Goal: Task Accomplishment & Management: Use online tool/utility

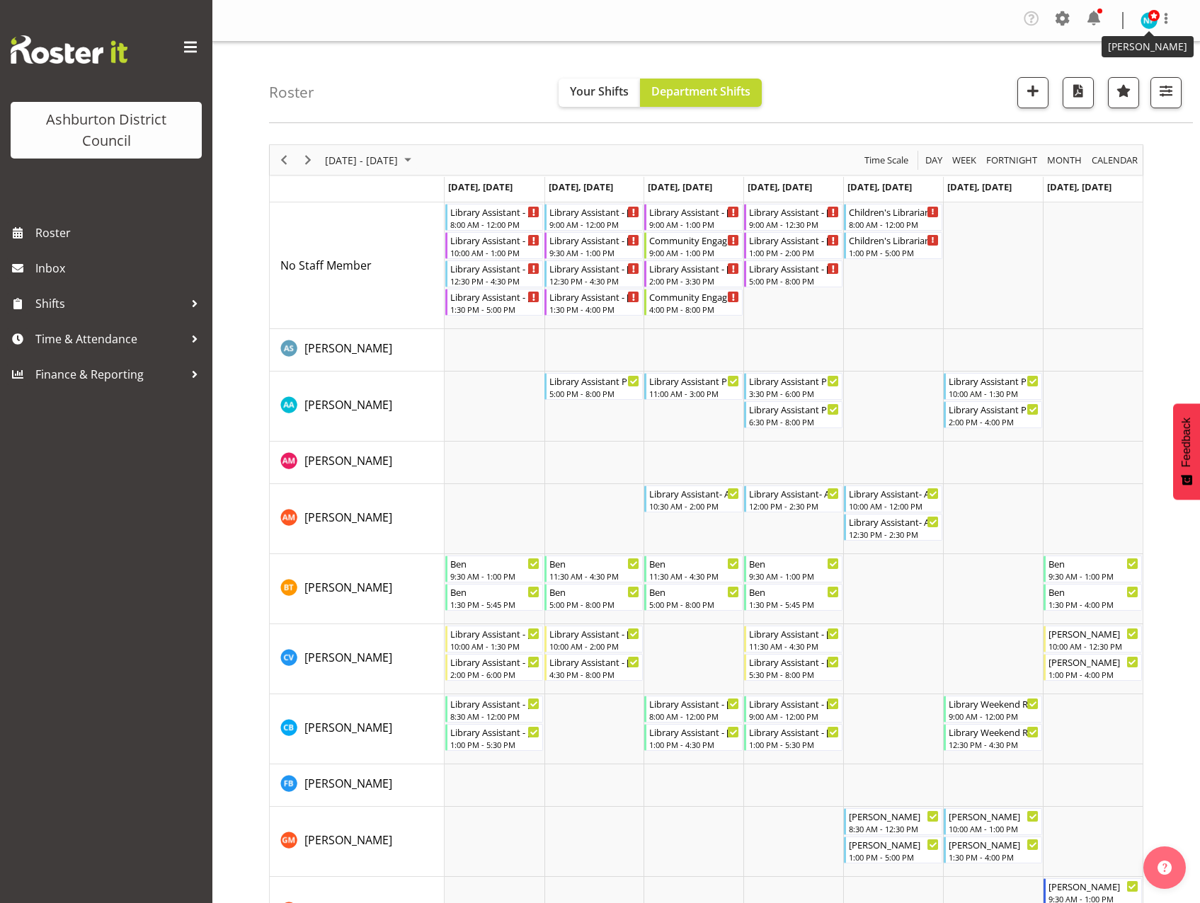
click at [1153, 26] on img at bounding box center [1149, 20] width 17 height 17
click at [1117, 79] on link "Log Out" at bounding box center [1107, 77] width 136 height 25
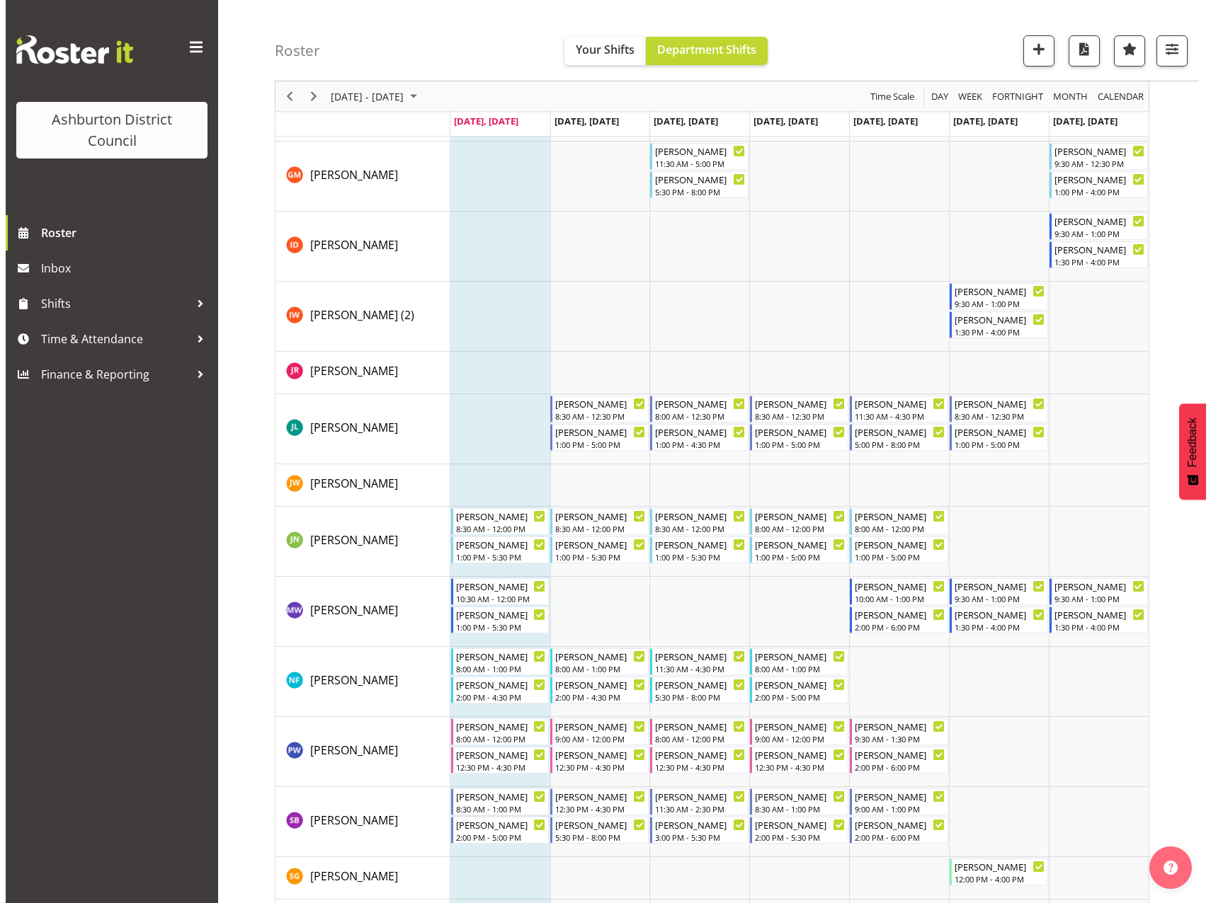
scroll to position [687, 0]
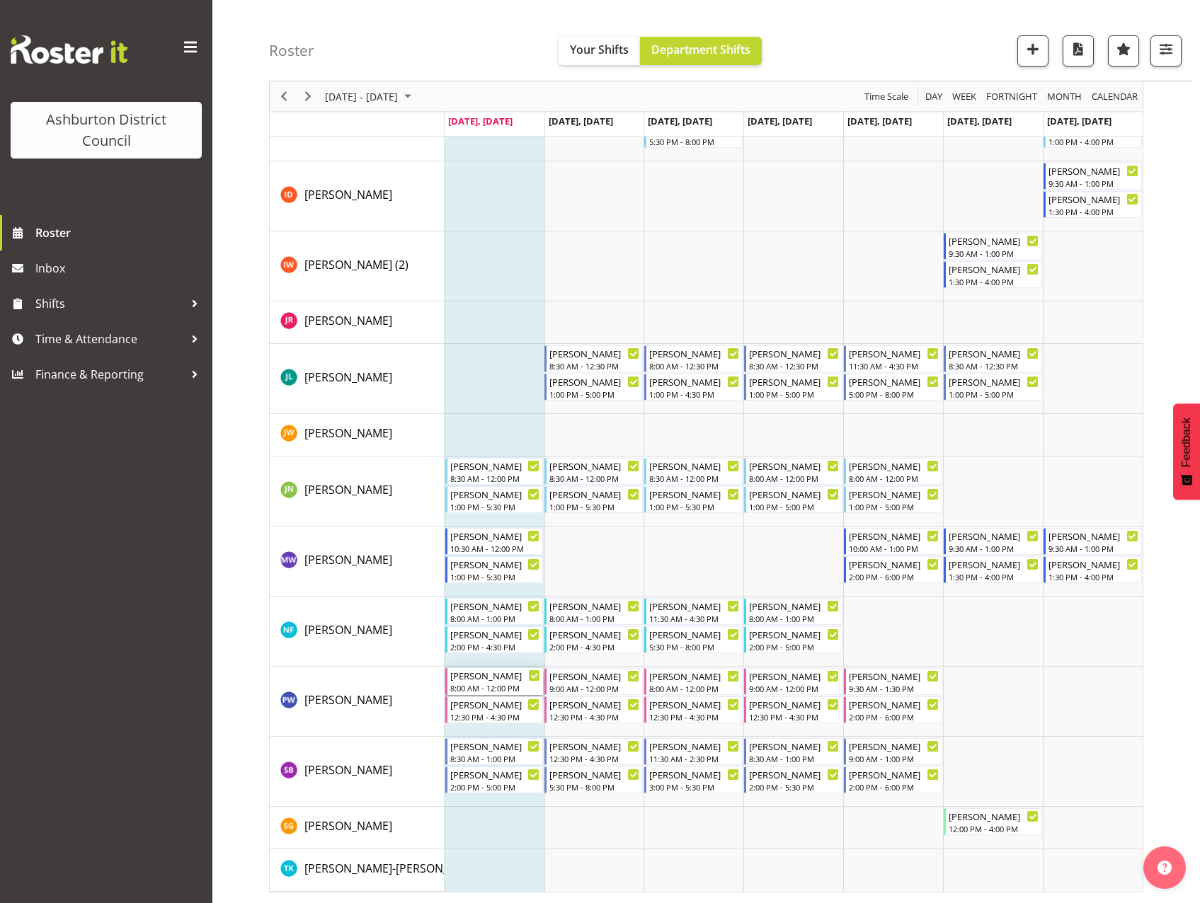
click at [488, 686] on div "8:00 AM - 12:00 PM" at bounding box center [495, 688] width 91 height 11
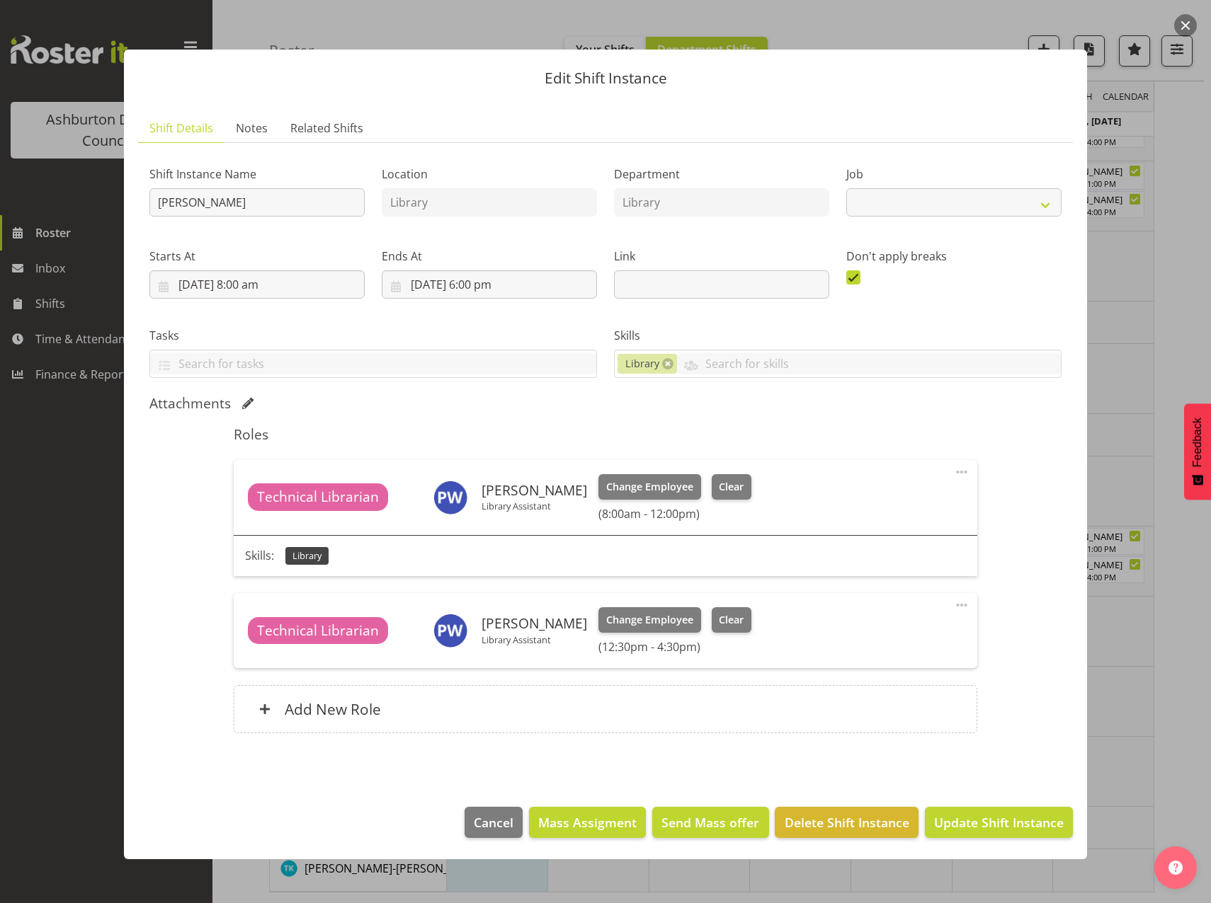
select select "6995"
drag, startPoint x: 710, startPoint y: 486, endPoint x: 741, endPoint y: 600, distance: 118.0
click at [719, 501] on div "Change Employee Clear (8:00am - 12:00pm)" at bounding box center [674, 497] width 153 height 47
click at [719, 623] on span "Clear" at bounding box center [731, 620] width 25 height 16
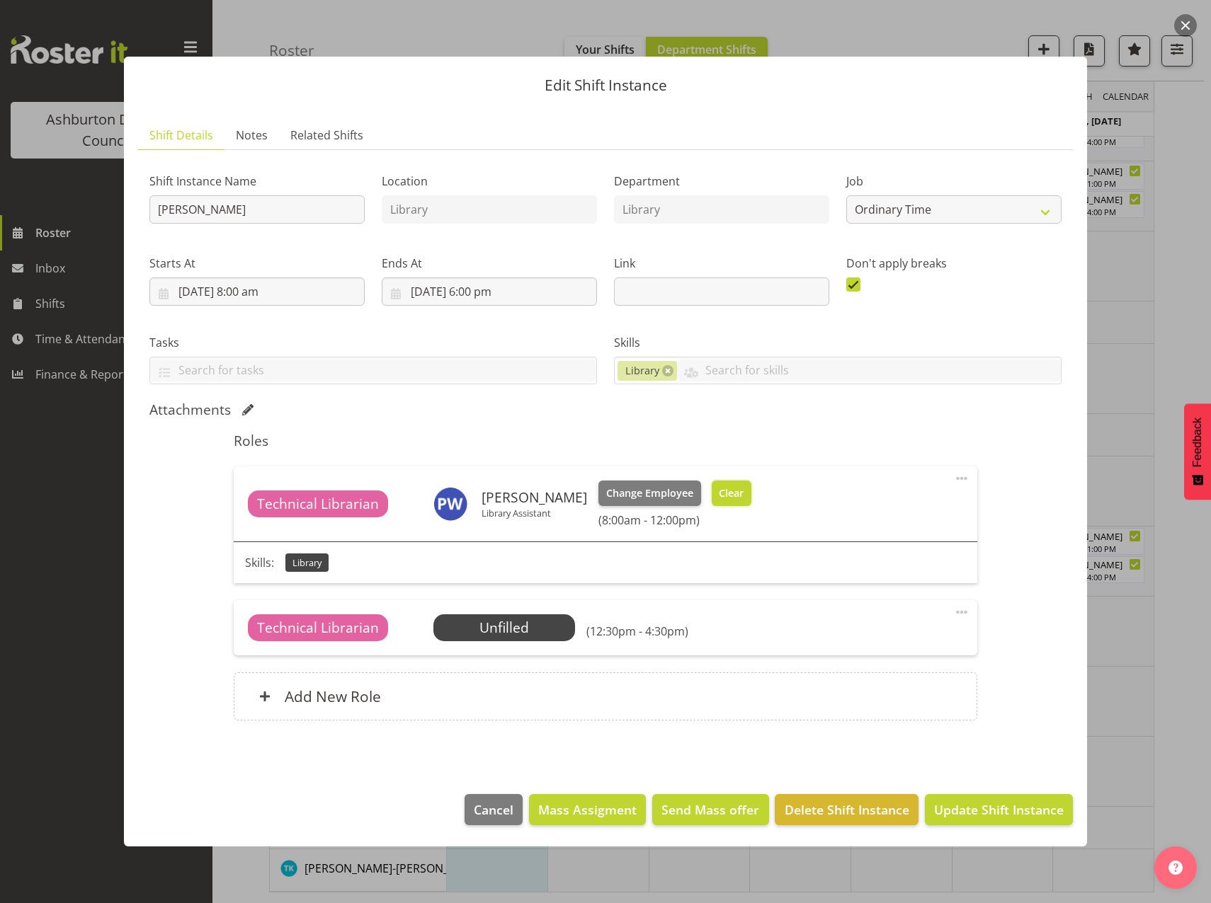
click at [724, 491] on span "Clear" at bounding box center [731, 494] width 25 height 16
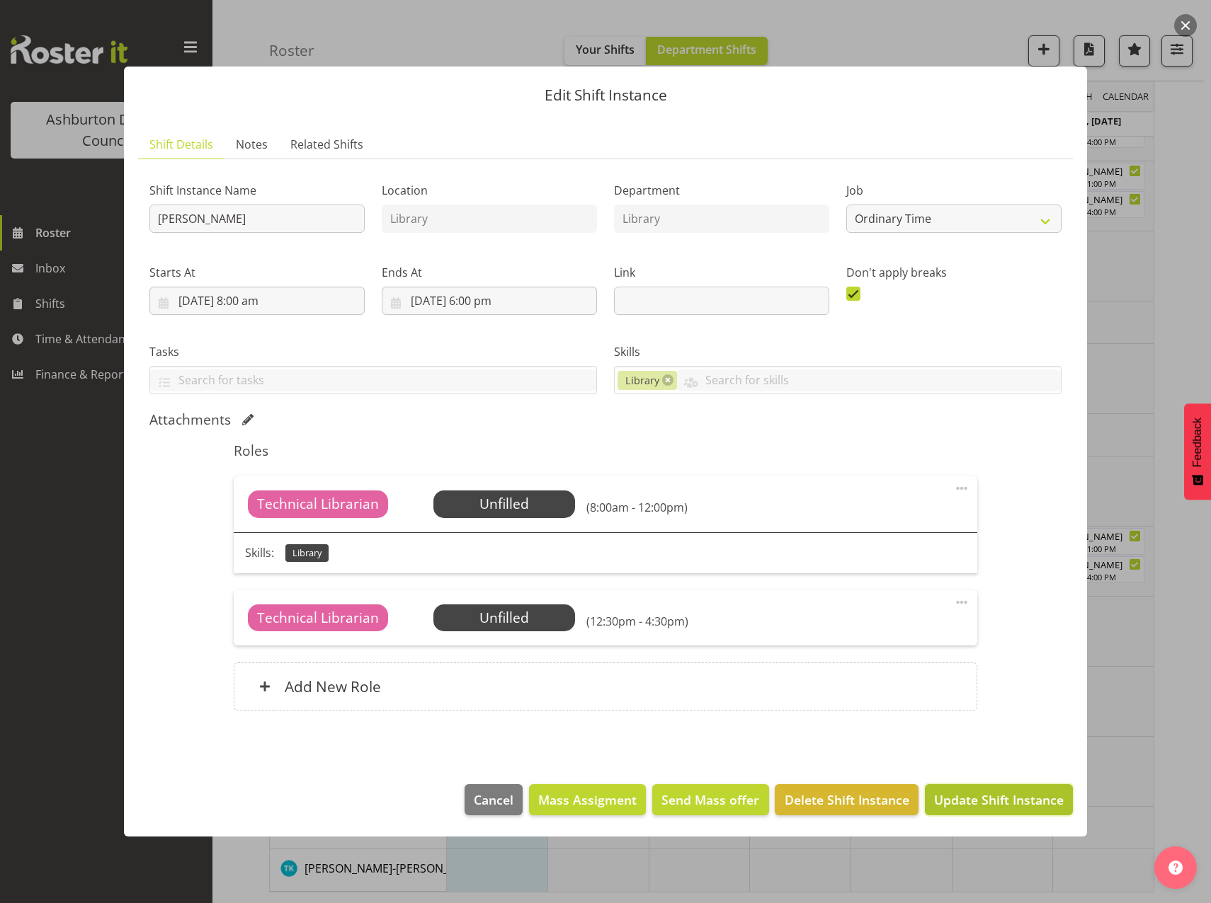
click at [1020, 801] on span "Update Shift Instance" at bounding box center [999, 800] width 130 height 18
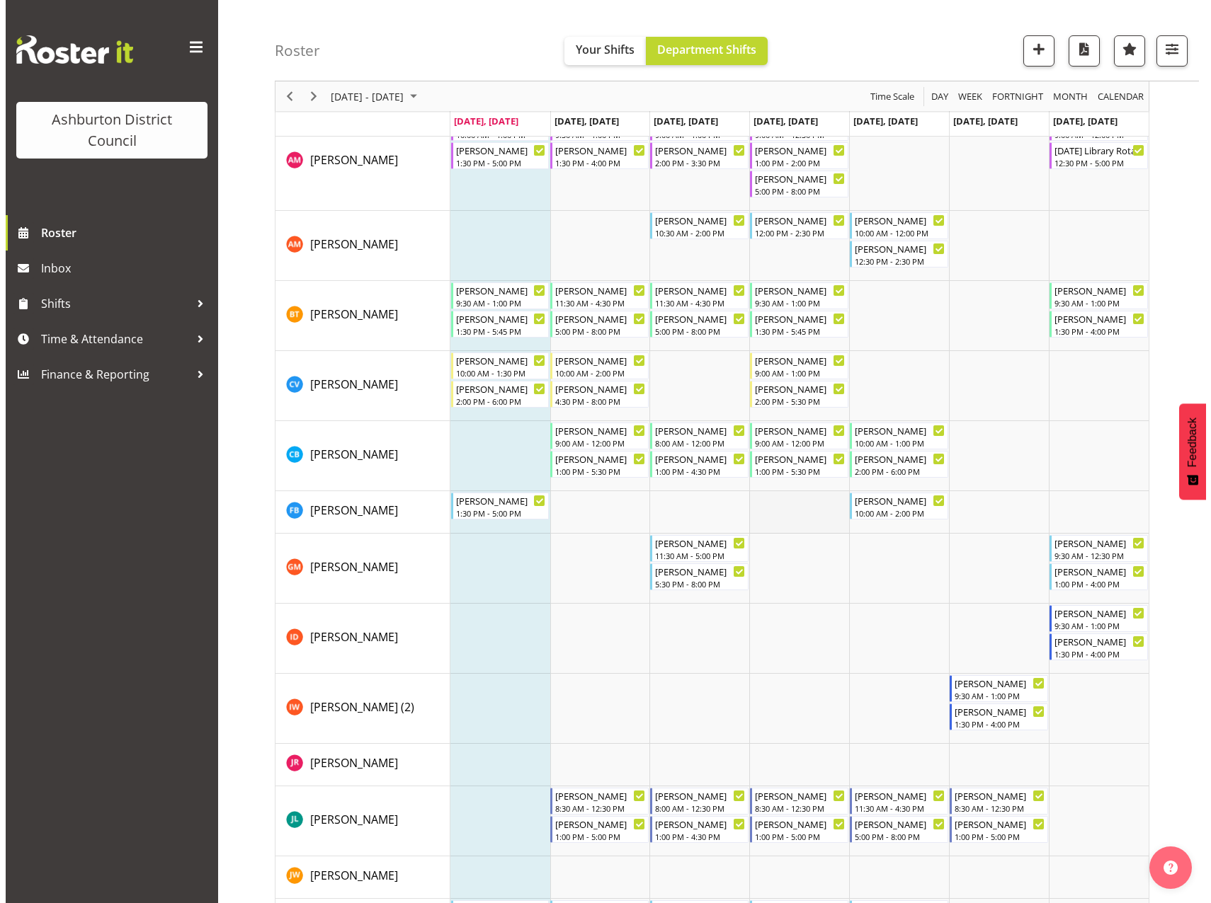
scroll to position [131, 0]
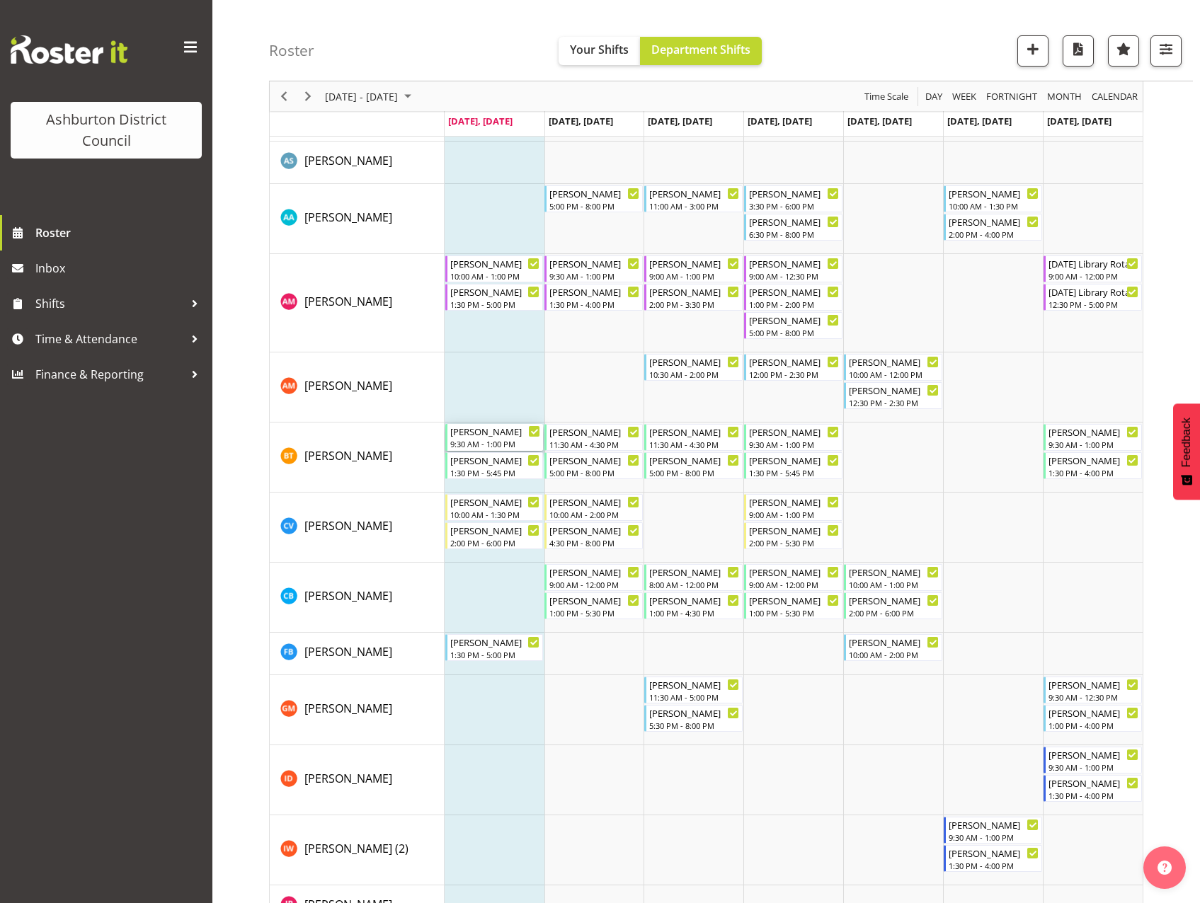
click at [502, 441] on div "9:30 AM - 1:00 PM" at bounding box center [495, 443] width 91 height 11
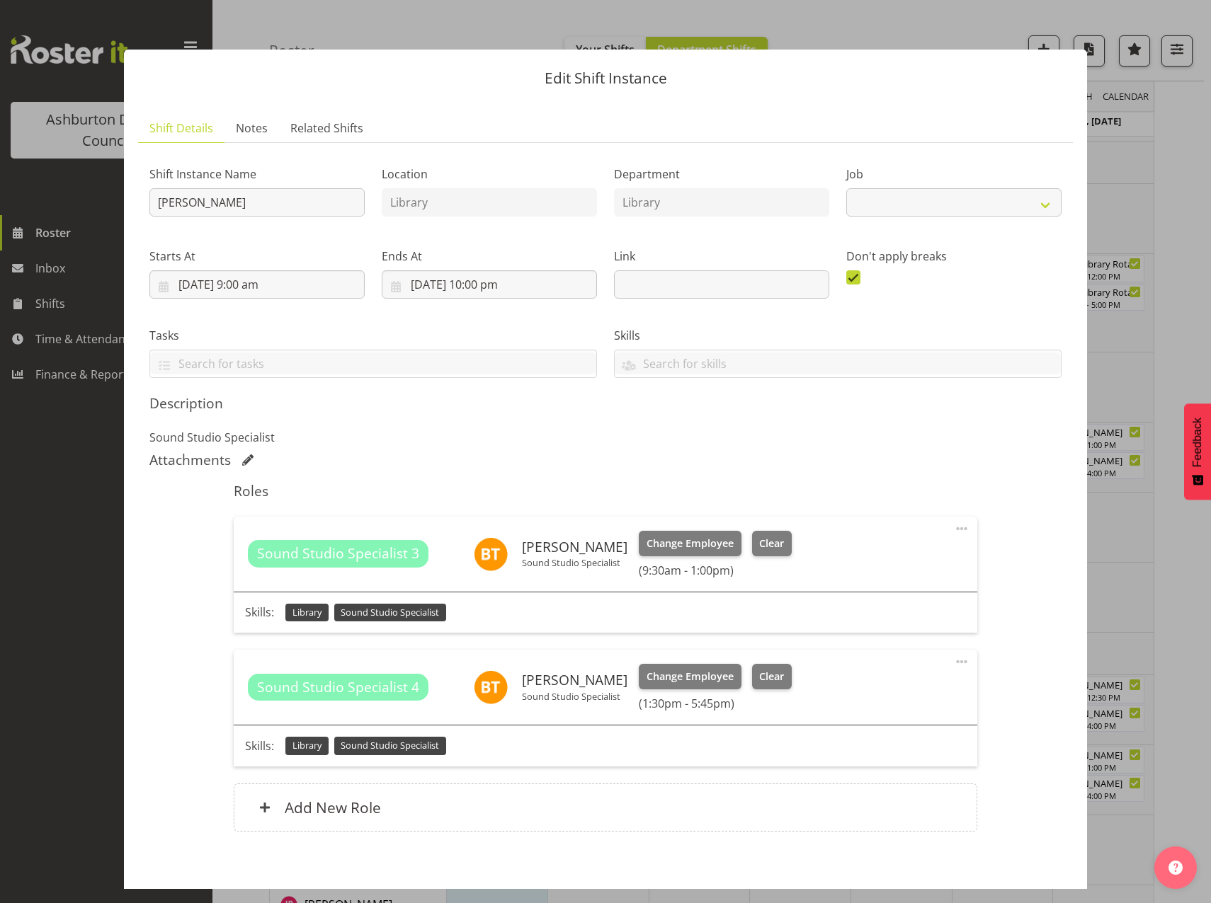
select select "6995"
click at [759, 541] on span "Clear" at bounding box center [771, 544] width 25 height 16
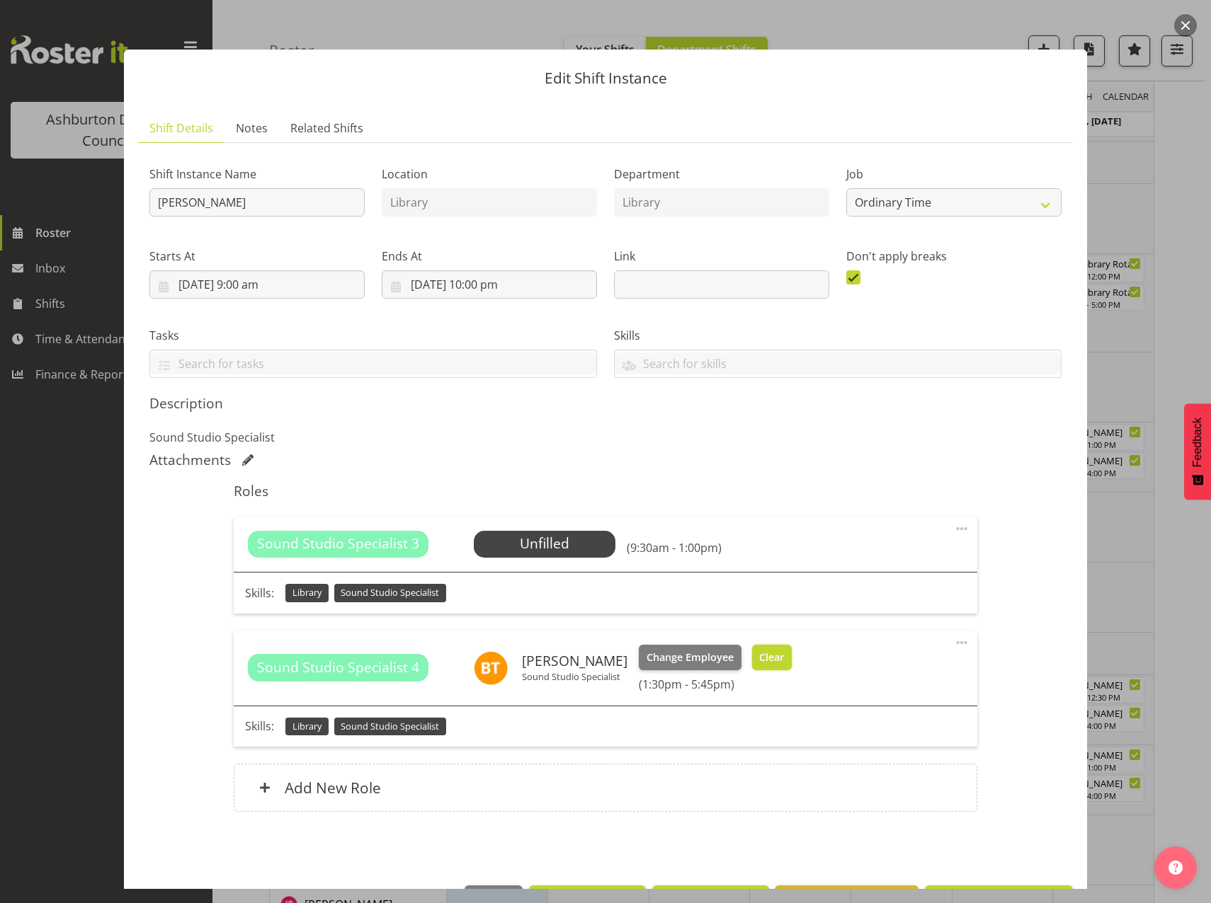
click at [765, 661] on span "Clear" at bounding box center [771, 658] width 25 height 16
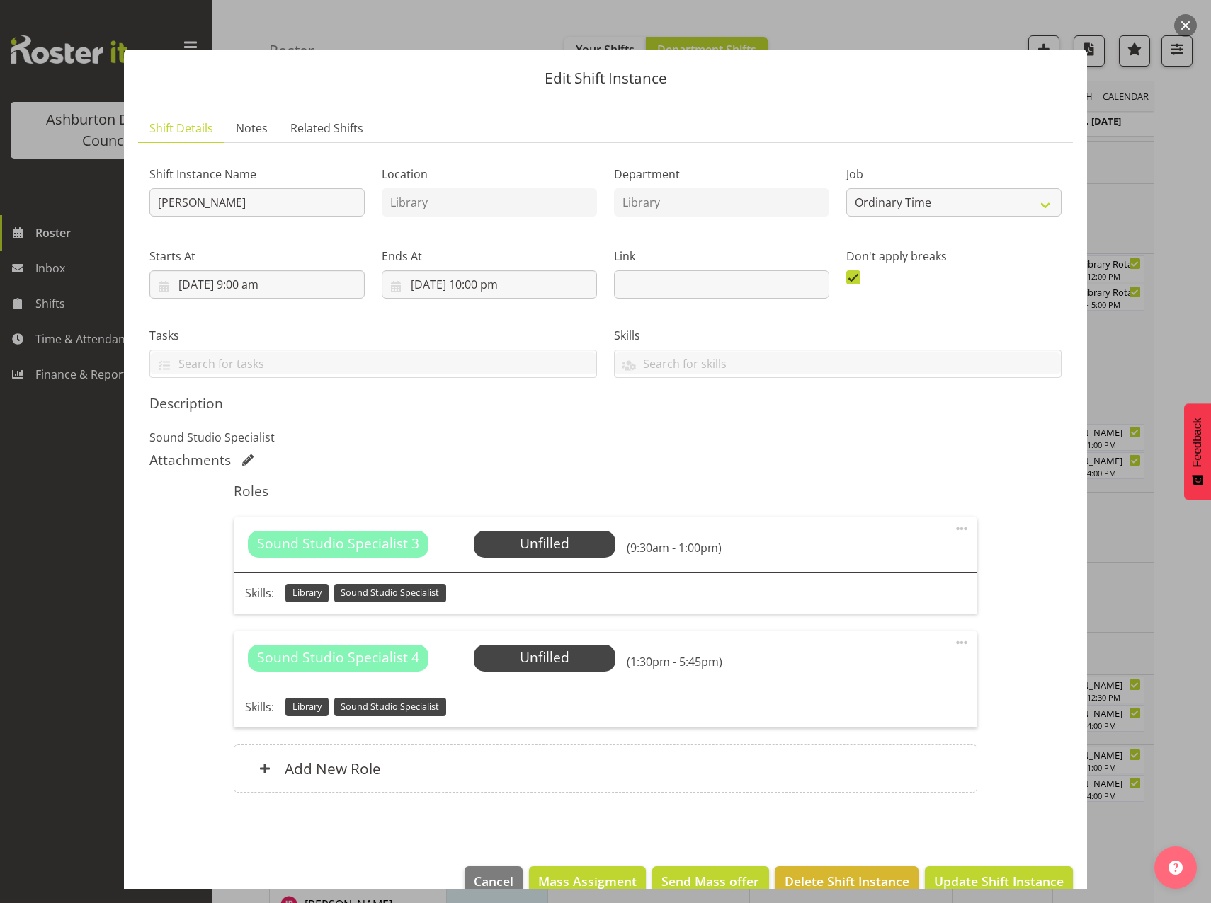
scroll to position [30, 0]
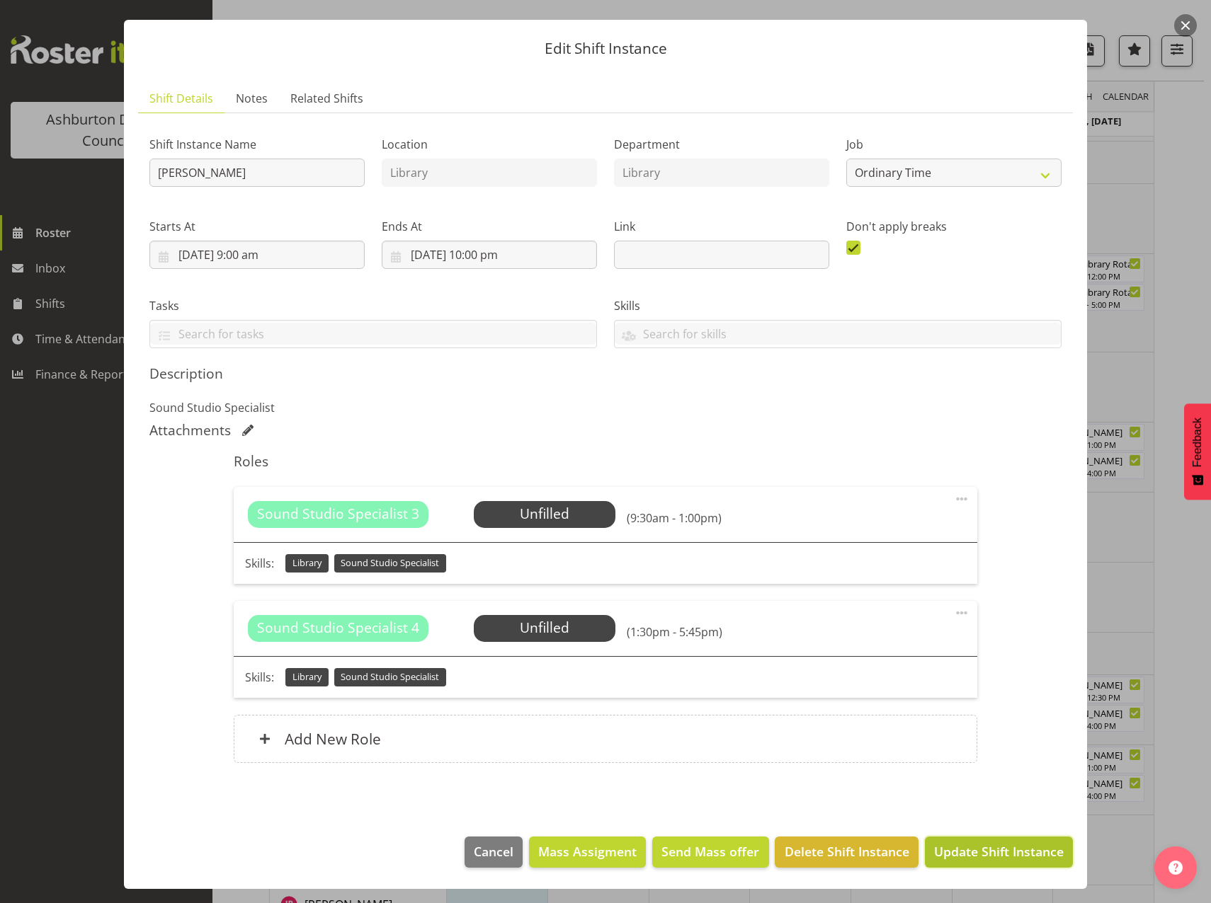
click at [980, 857] on span "Update Shift Instance" at bounding box center [999, 852] width 130 height 18
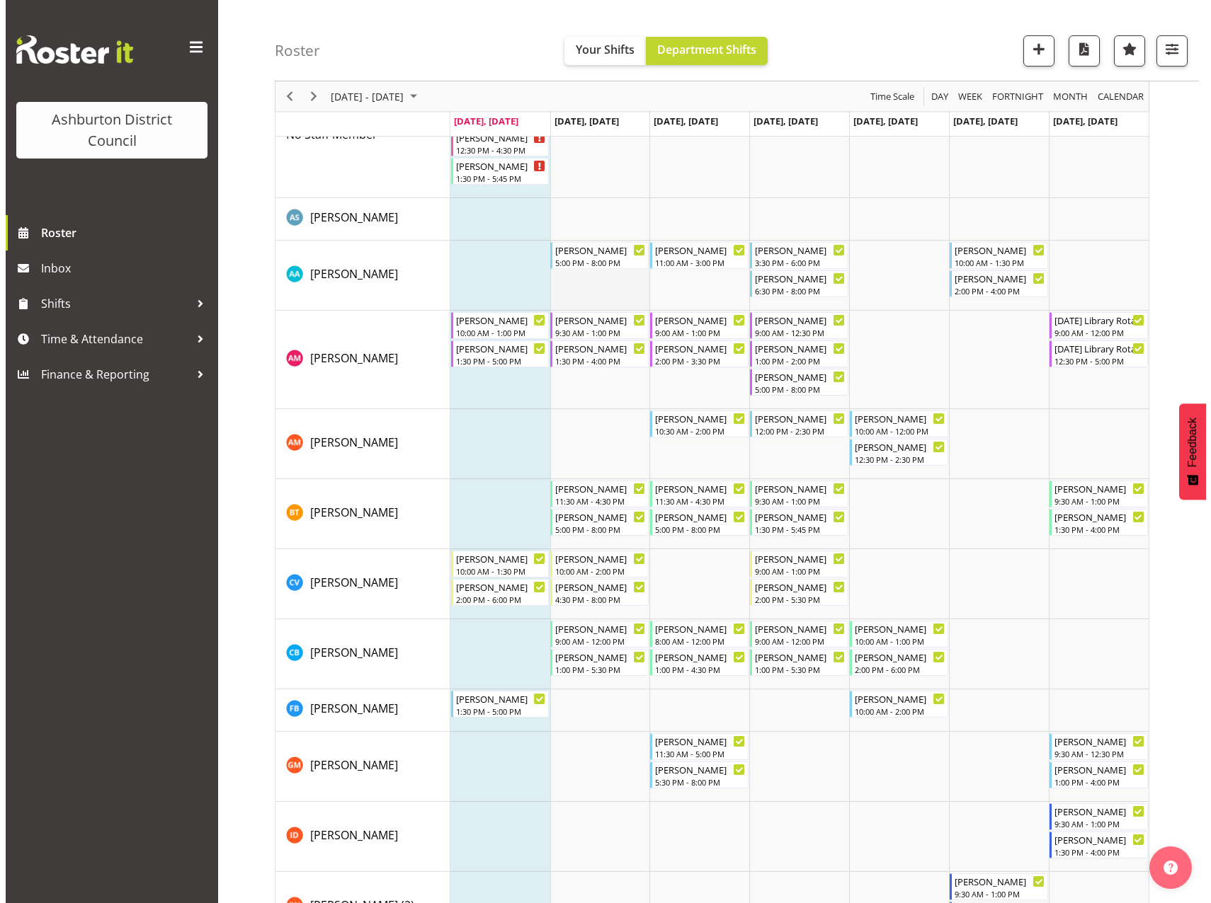
scroll to position [0, 0]
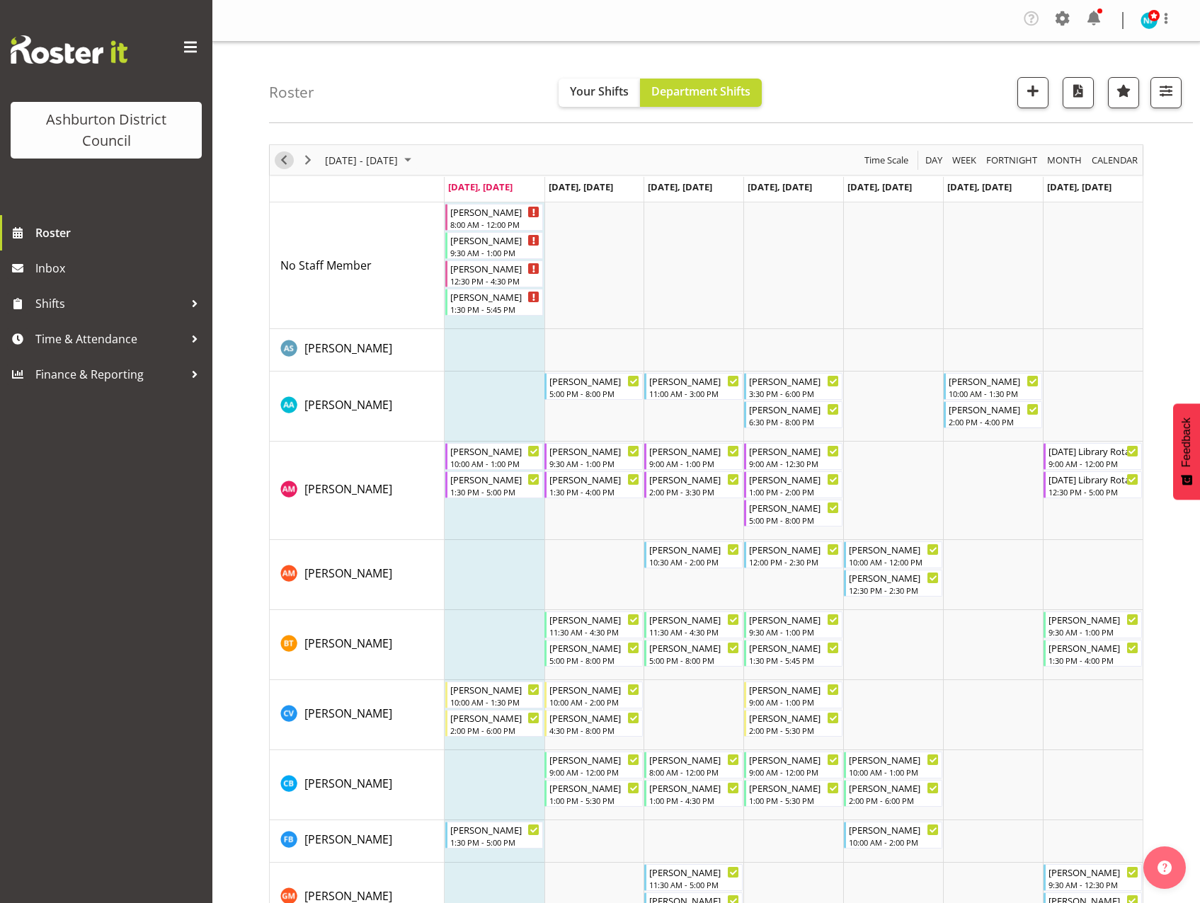
click at [283, 158] on span "Previous" at bounding box center [283, 161] width 17 height 18
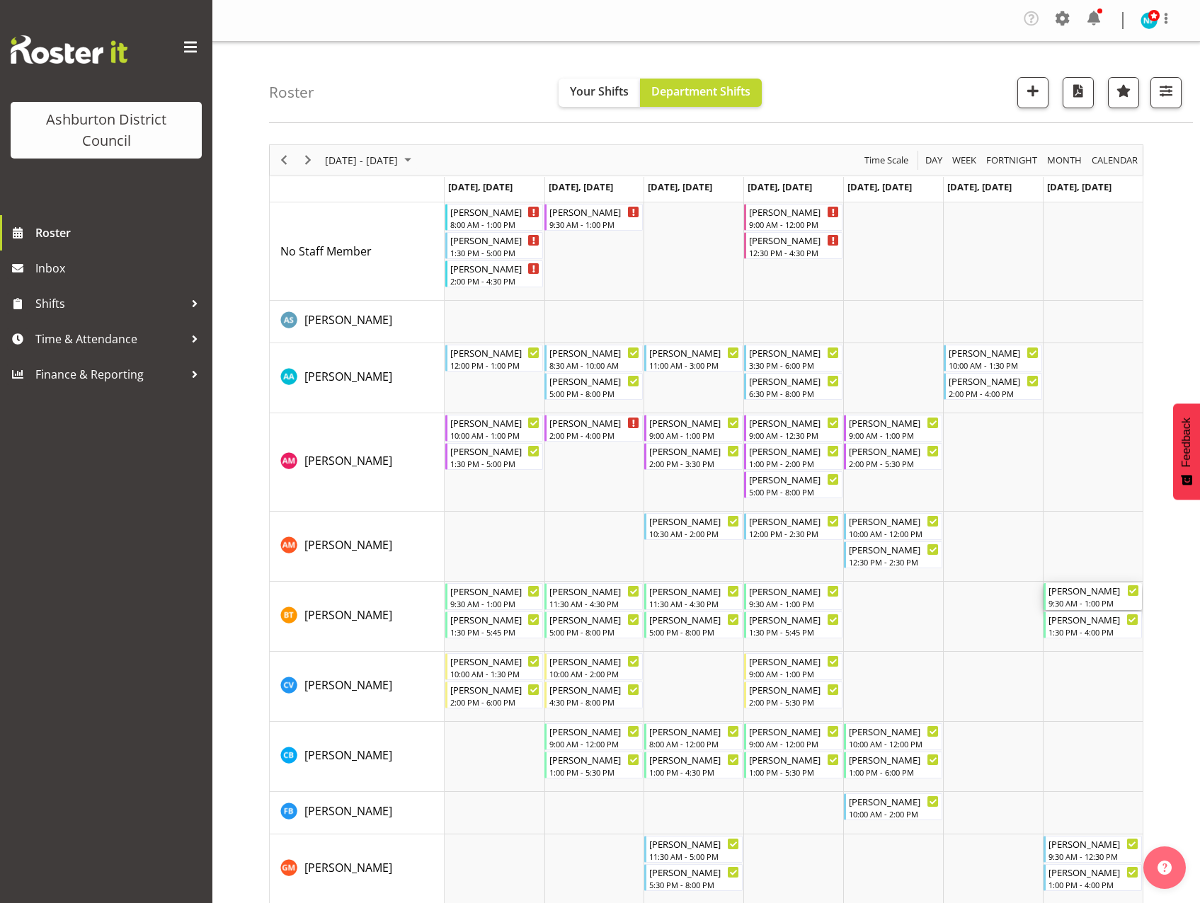
click at [1083, 596] on div "[PERSON_NAME]" at bounding box center [1094, 590] width 91 height 14
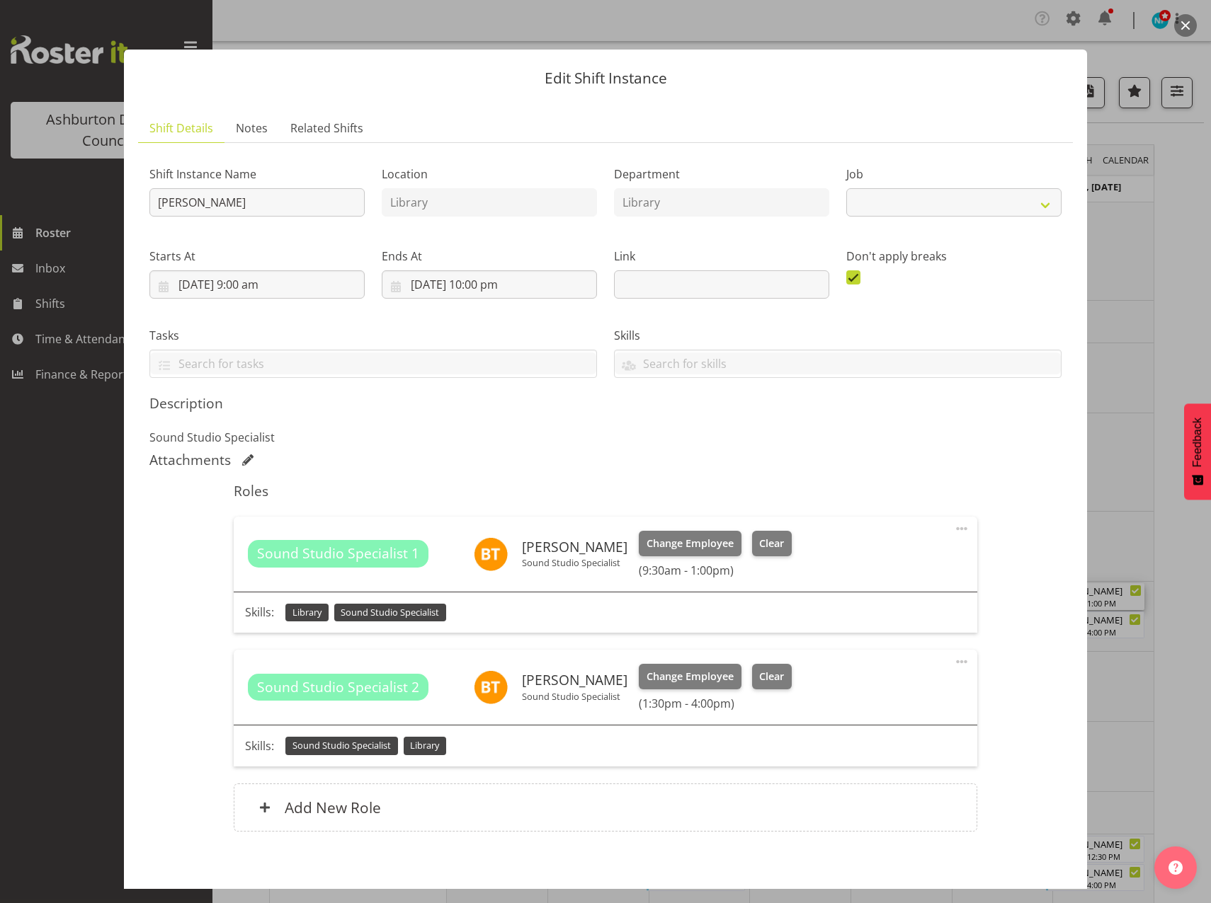
select select "6995"
click at [752, 533] on button "Clear" at bounding box center [772, 543] width 40 height 25
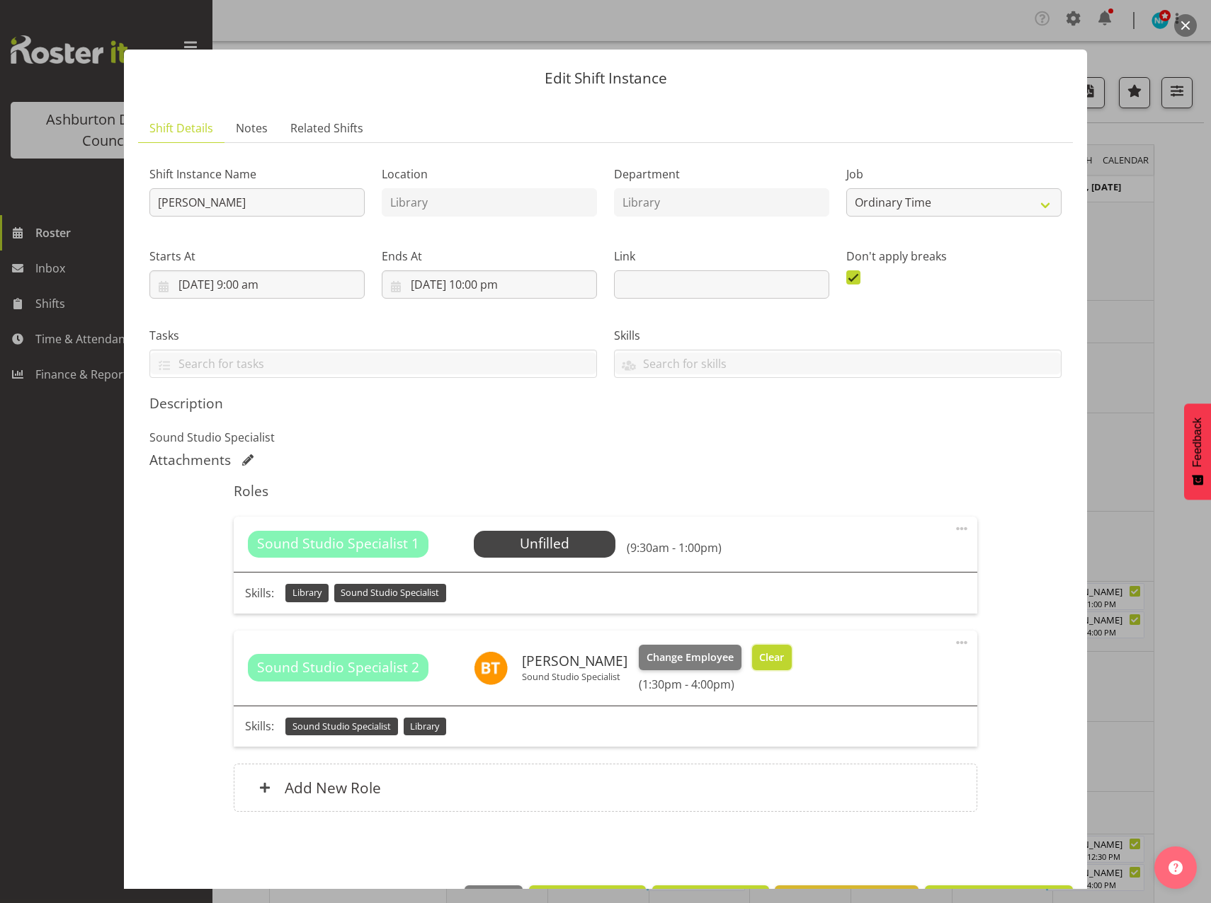
click at [759, 651] on span "Clear" at bounding box center [771, 658] width 25 height 16
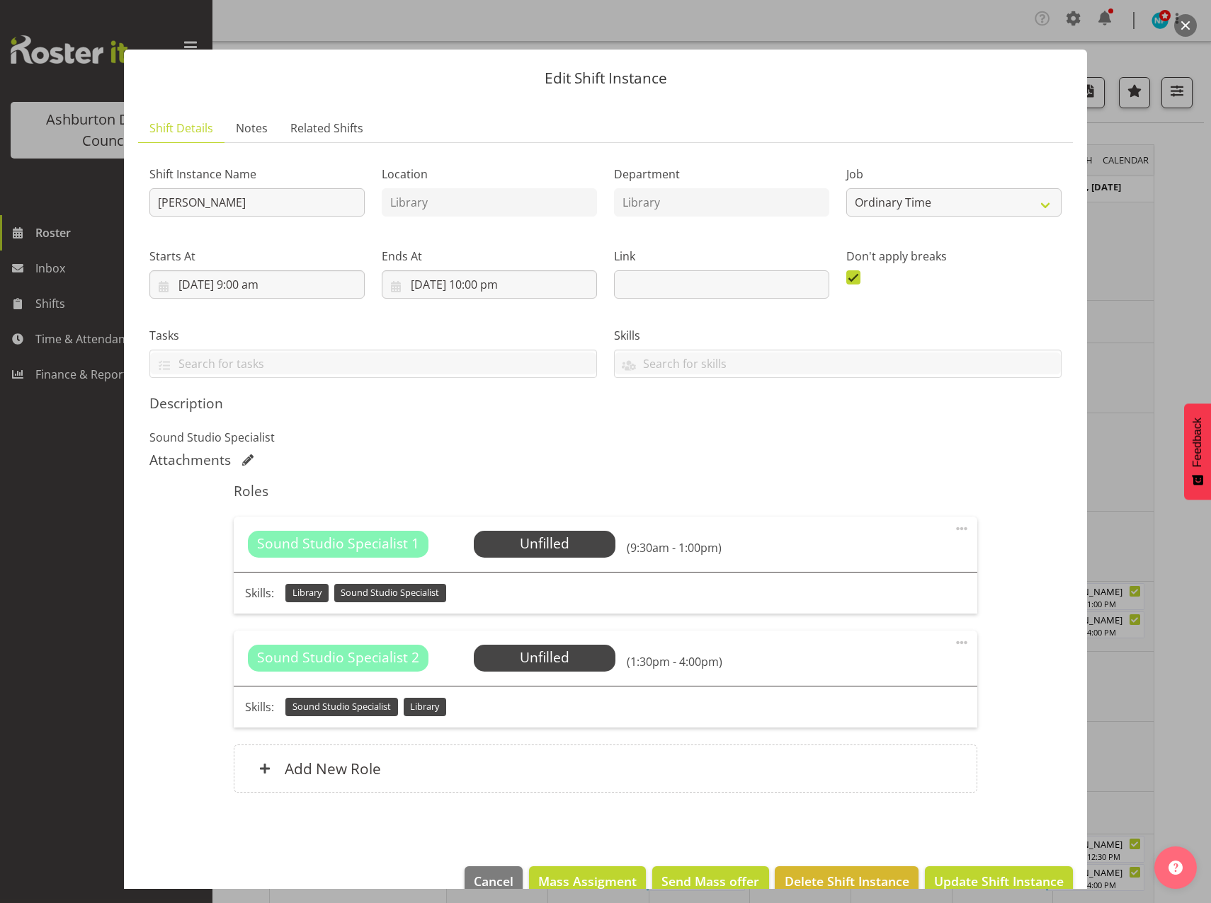
scroll to position [30, 0]
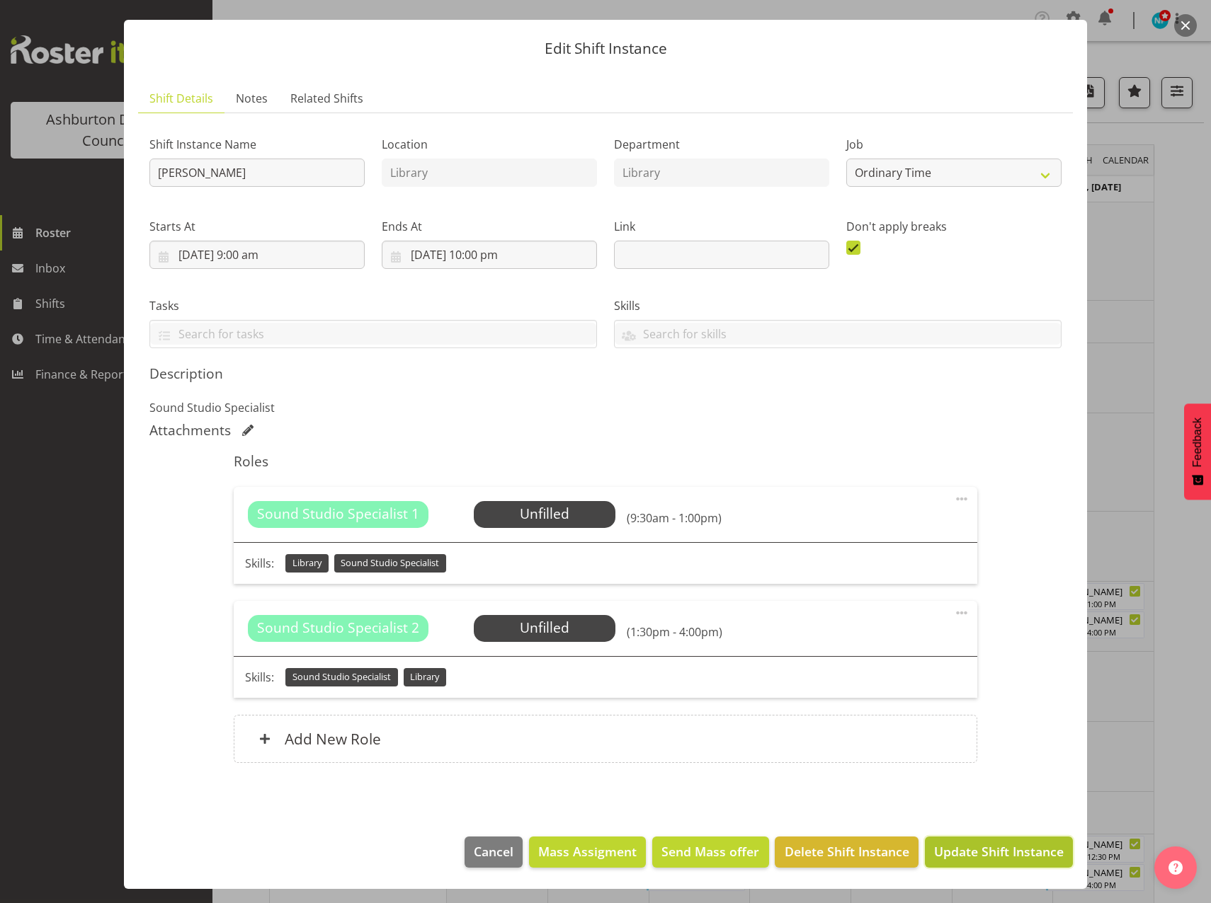
click at [983, 851] on span "Update Shift Instance" at bounding box center [999, 852] width 130 height 18
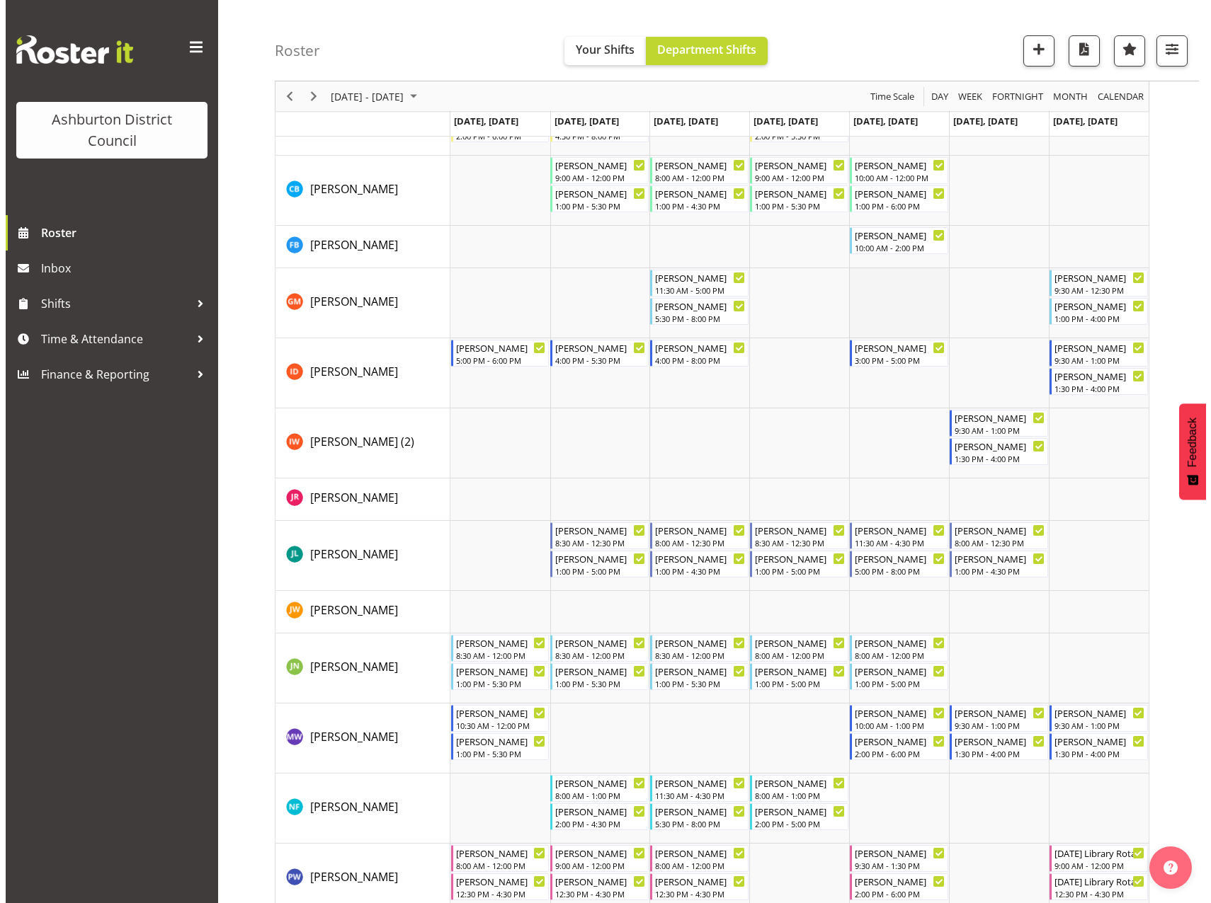
scroll to position [637, 0]
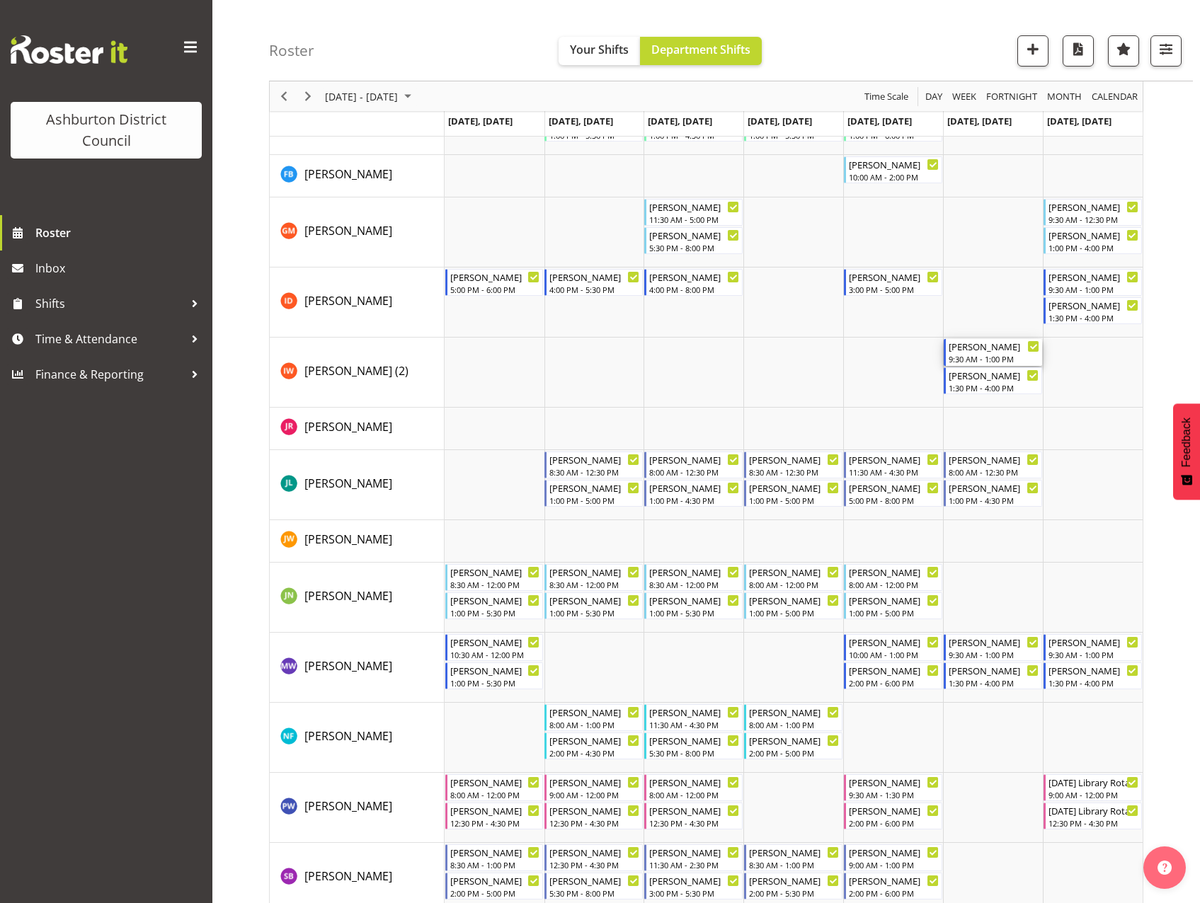
click at [969, 348] on div "[PERSON_NAME]" at bounding box center [994, 346] width 91 height 14
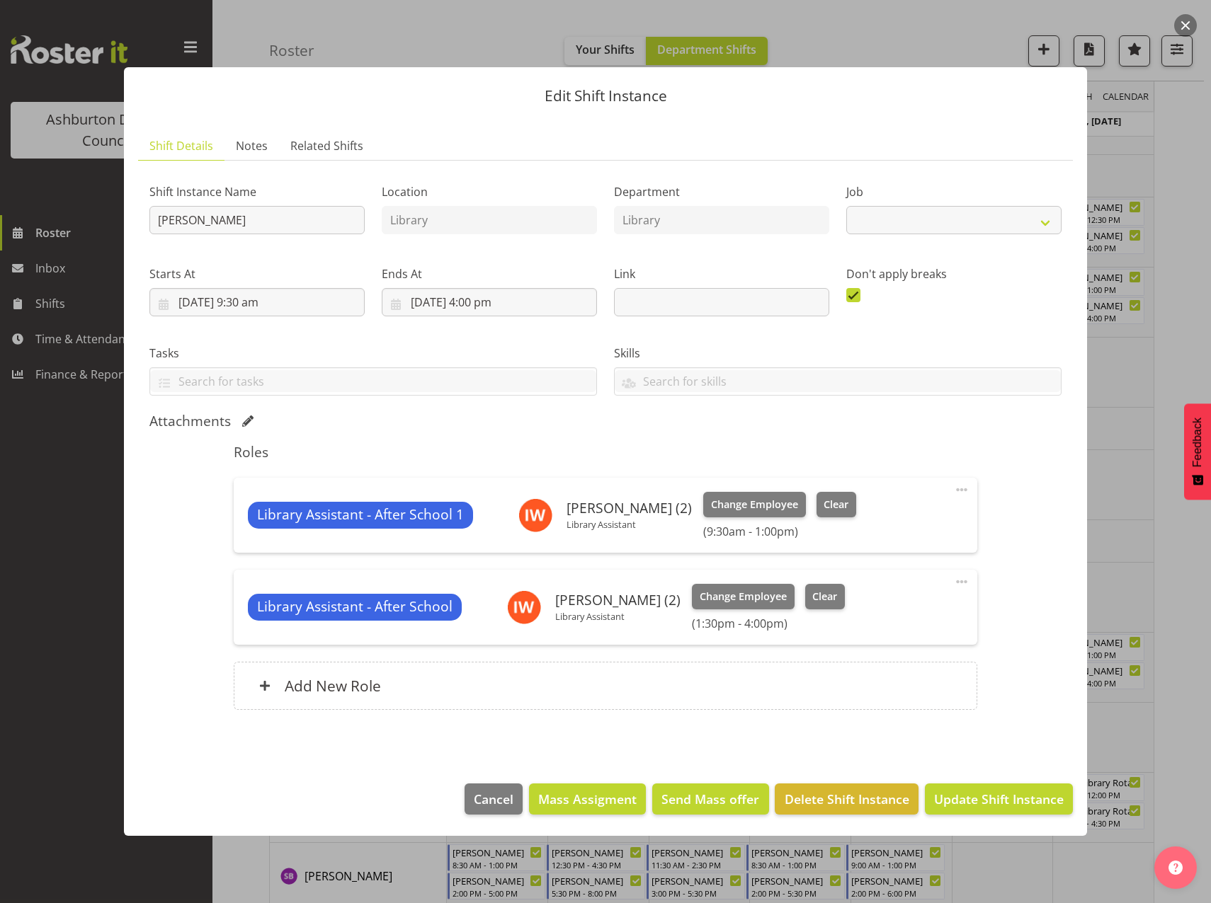
select select "6995"
click at [823, 506] on span "Clear" at bounding box center [835, 505] width 25 height 16
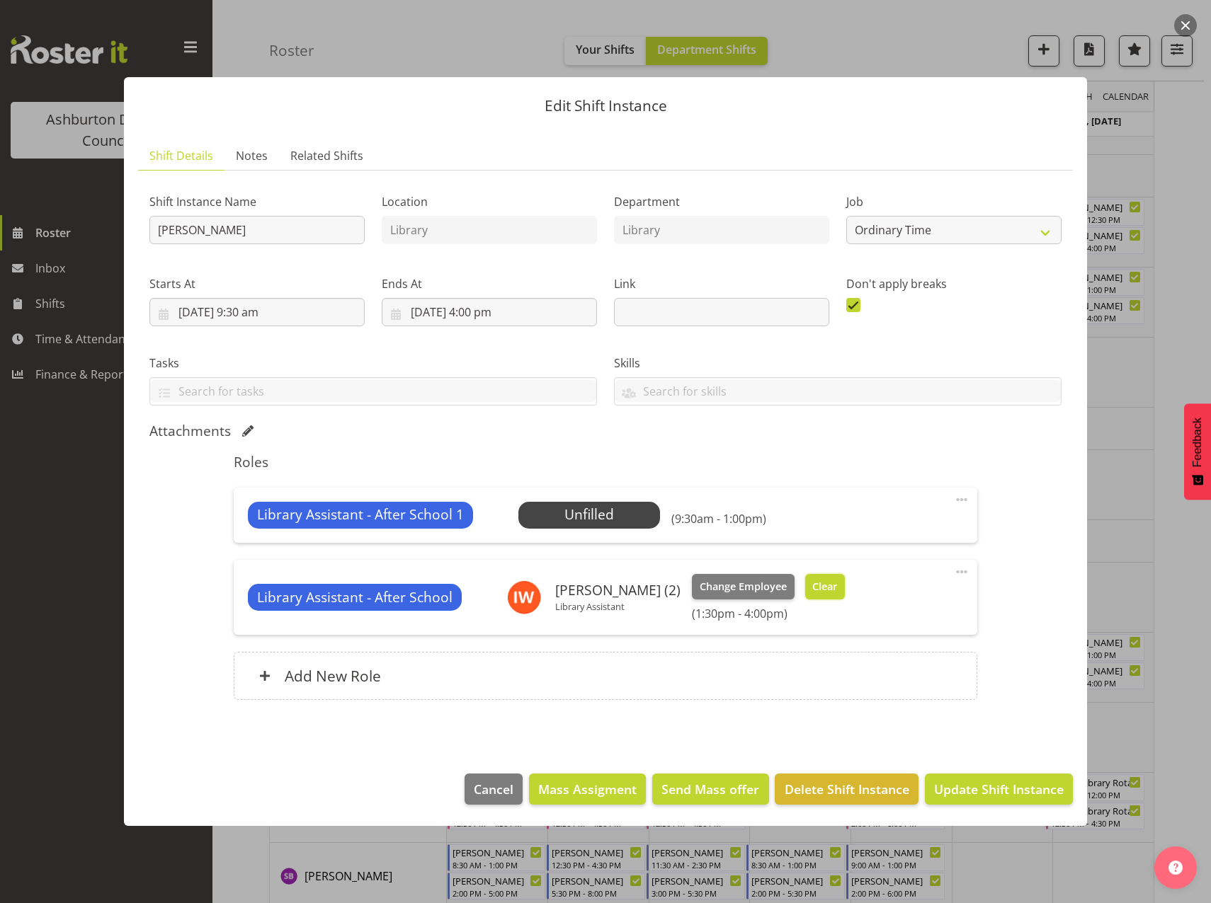
click at [812, 590] on span "Clear" at bounding box center [824, 587] width 25 height 16
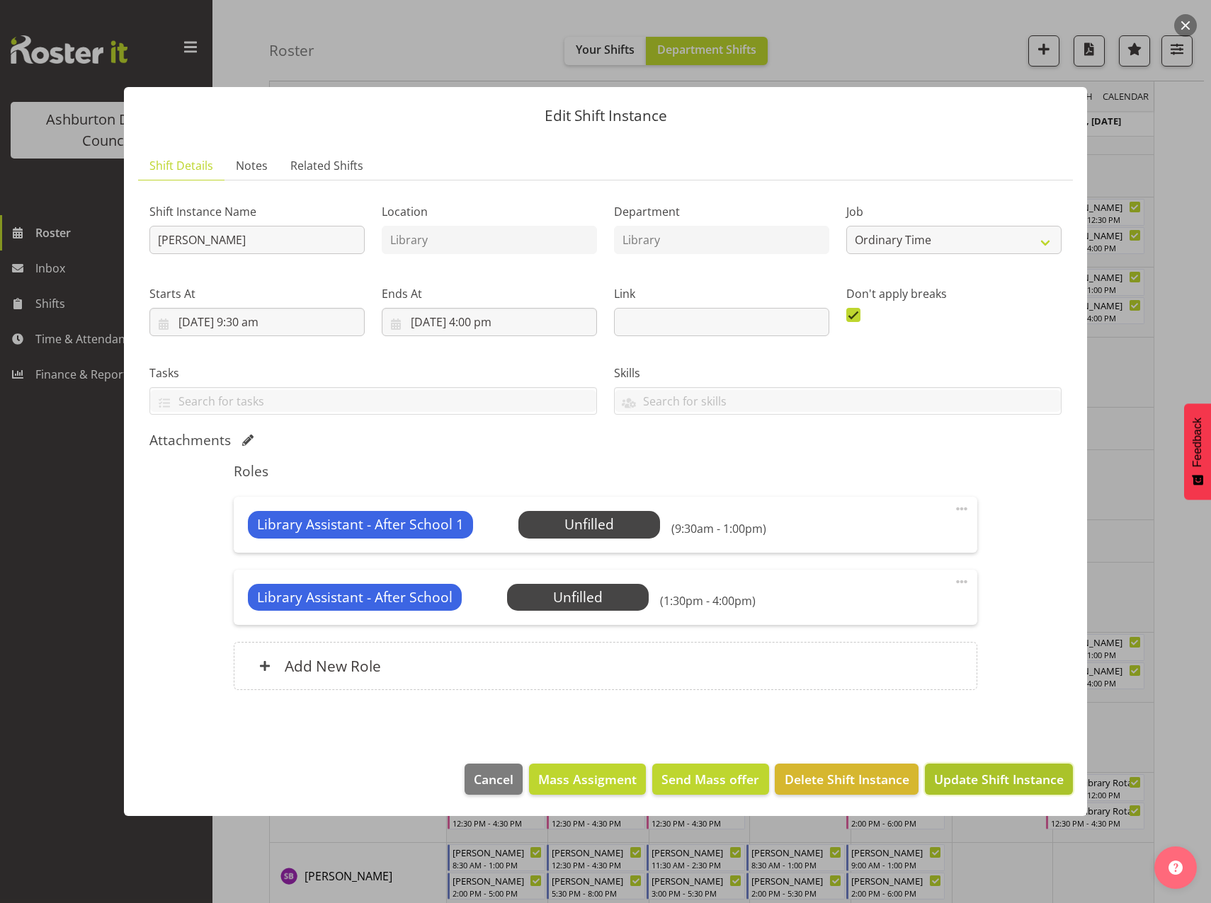
click at [957, 782] on span "Update Shift Instance" at bounding box center [999, 779] width 130 height 18
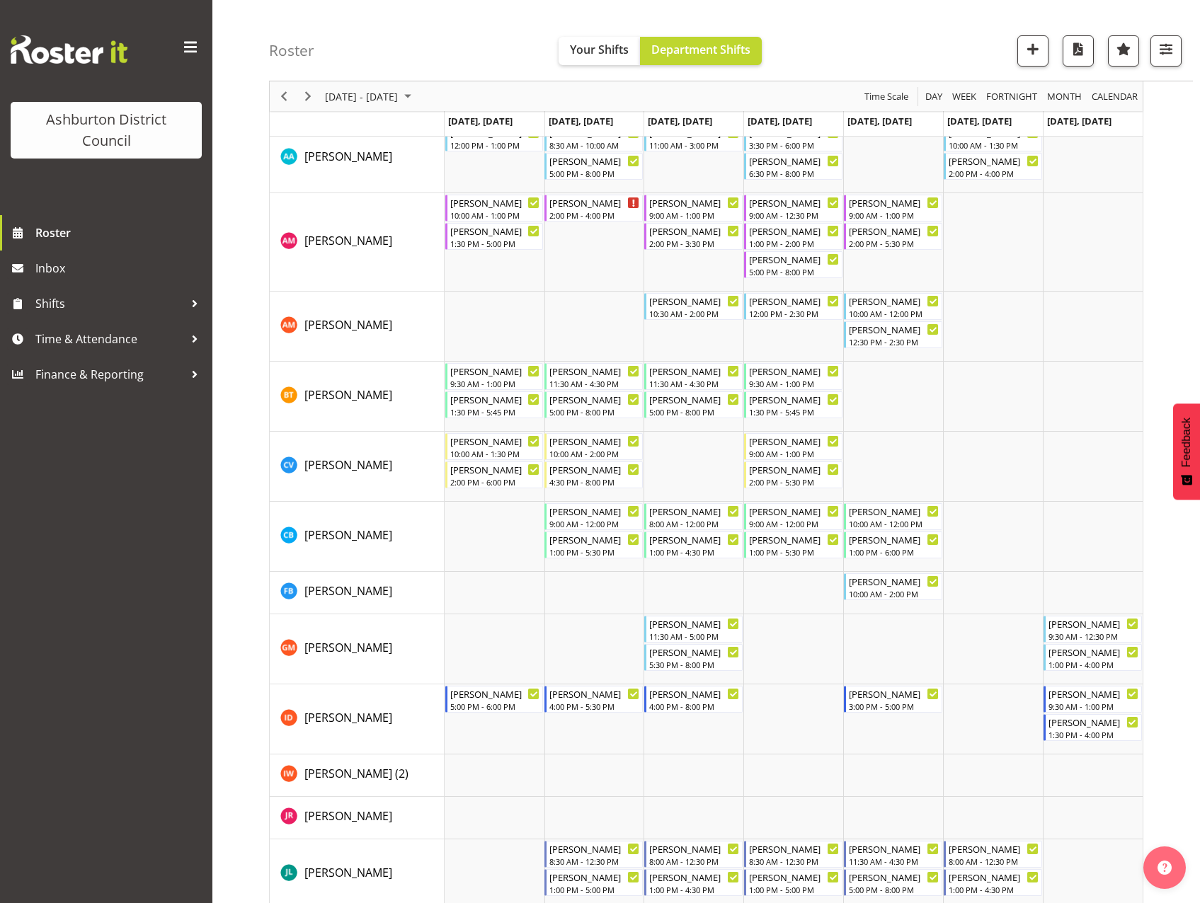
scroll to position [0, 0]
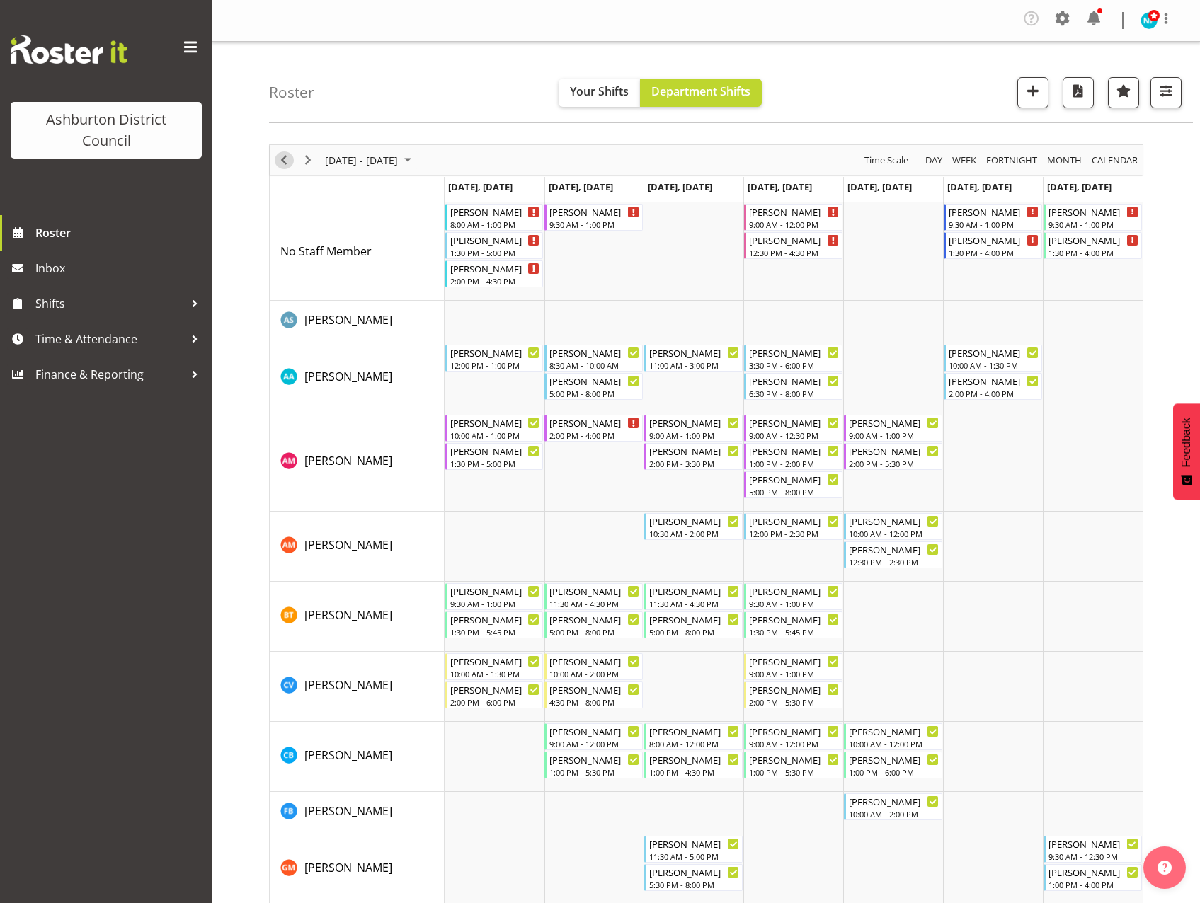
click at [285, 159] on span "Previous" at bounding box center [283, 161] width 17 height 18
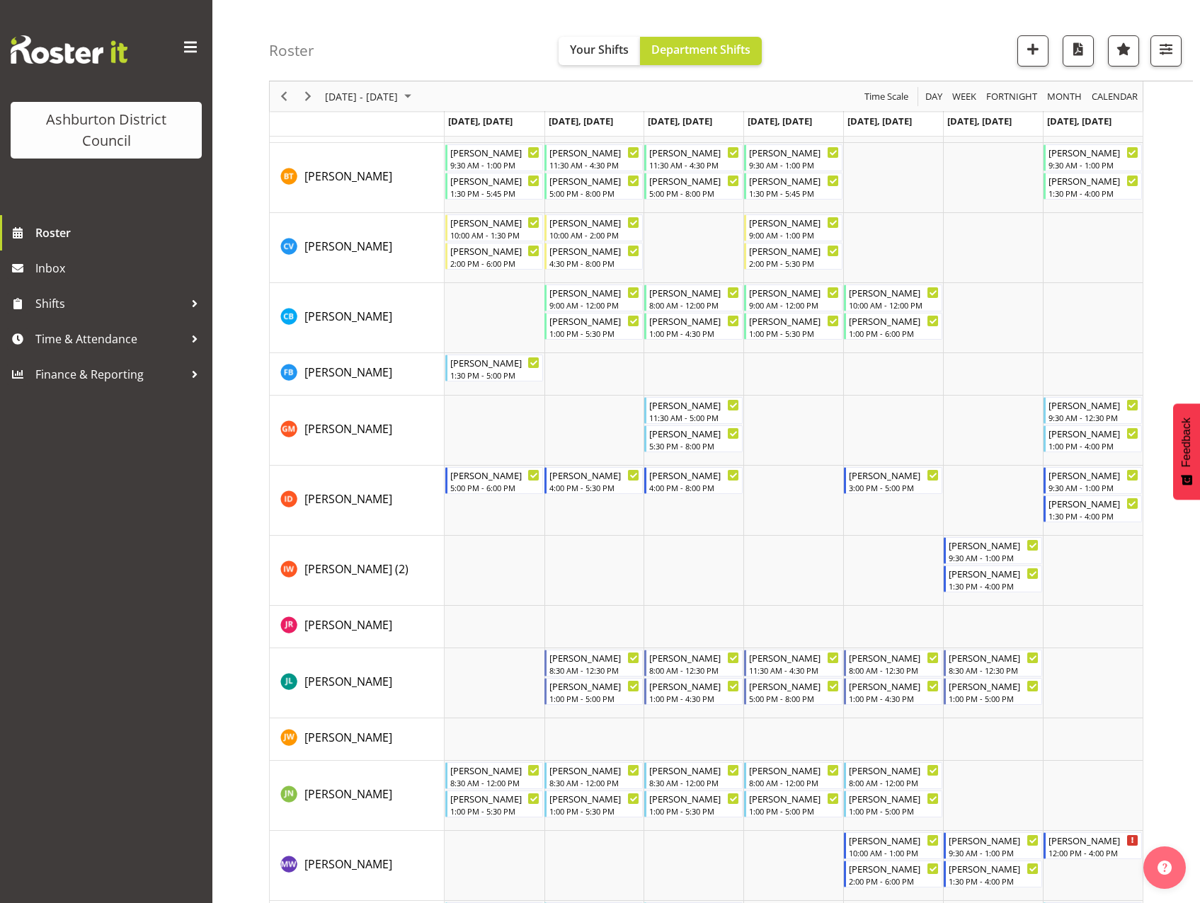
scroll to position [800, 0]
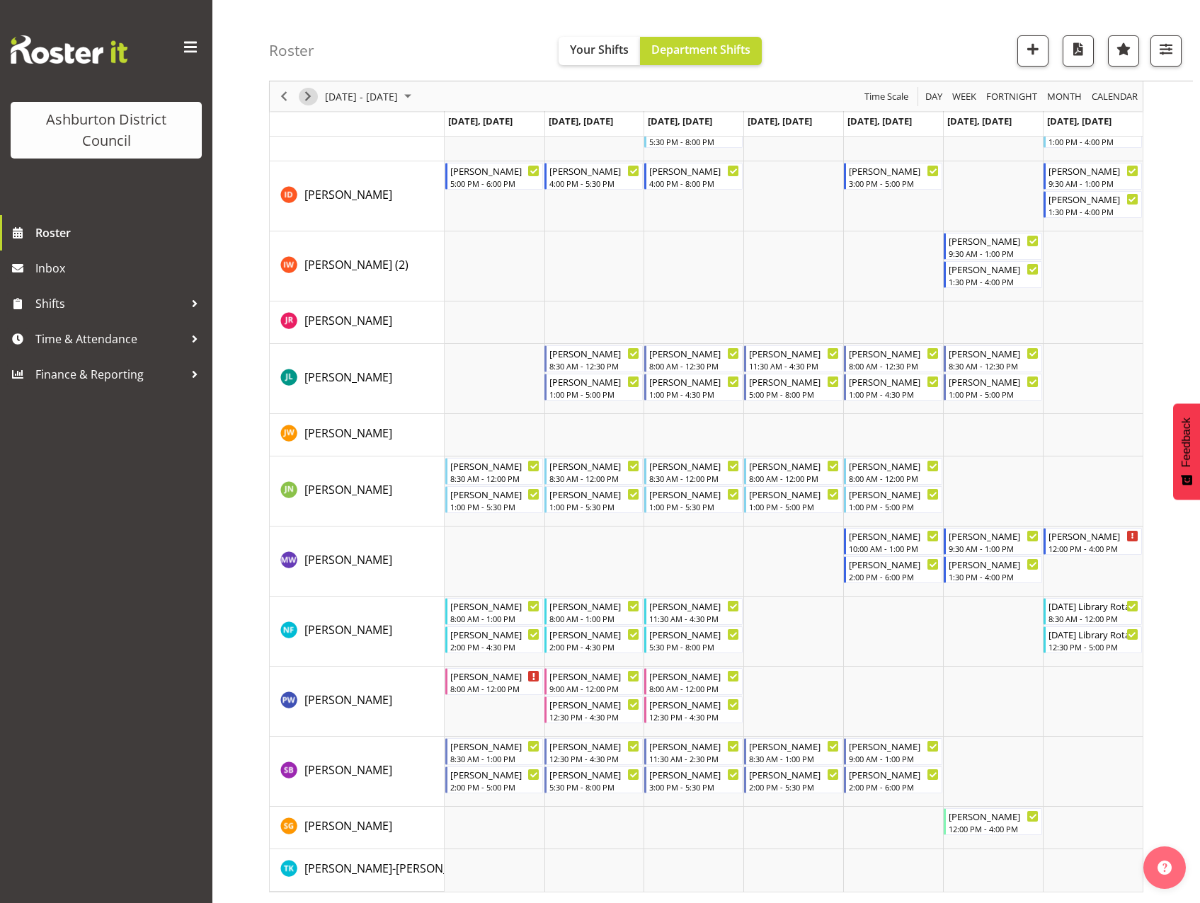
click at [312, 98] on span "Next" at bounding box center [307, 97] width 17 height 18
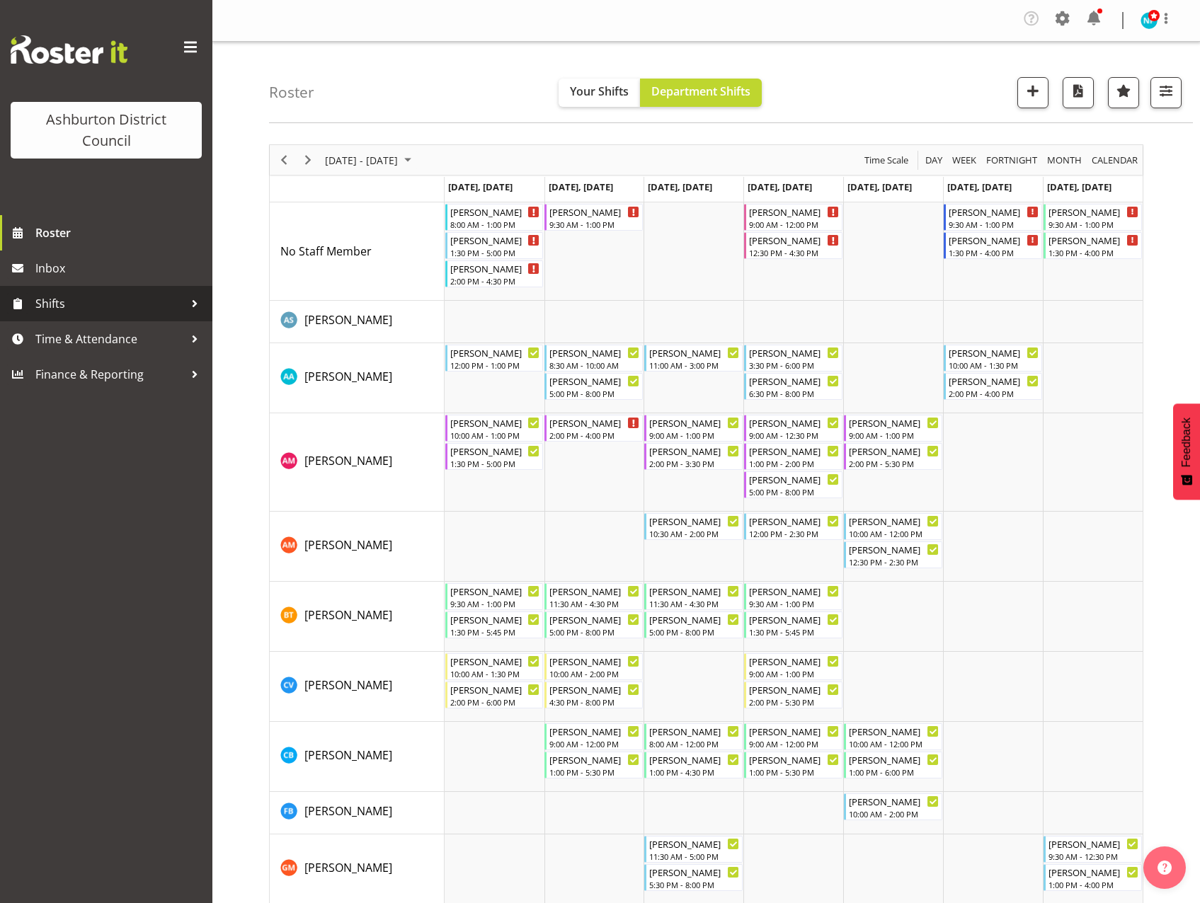
click at [57, 298] on span "Shifts" at bounding box center [109, 303] width 149 height 21
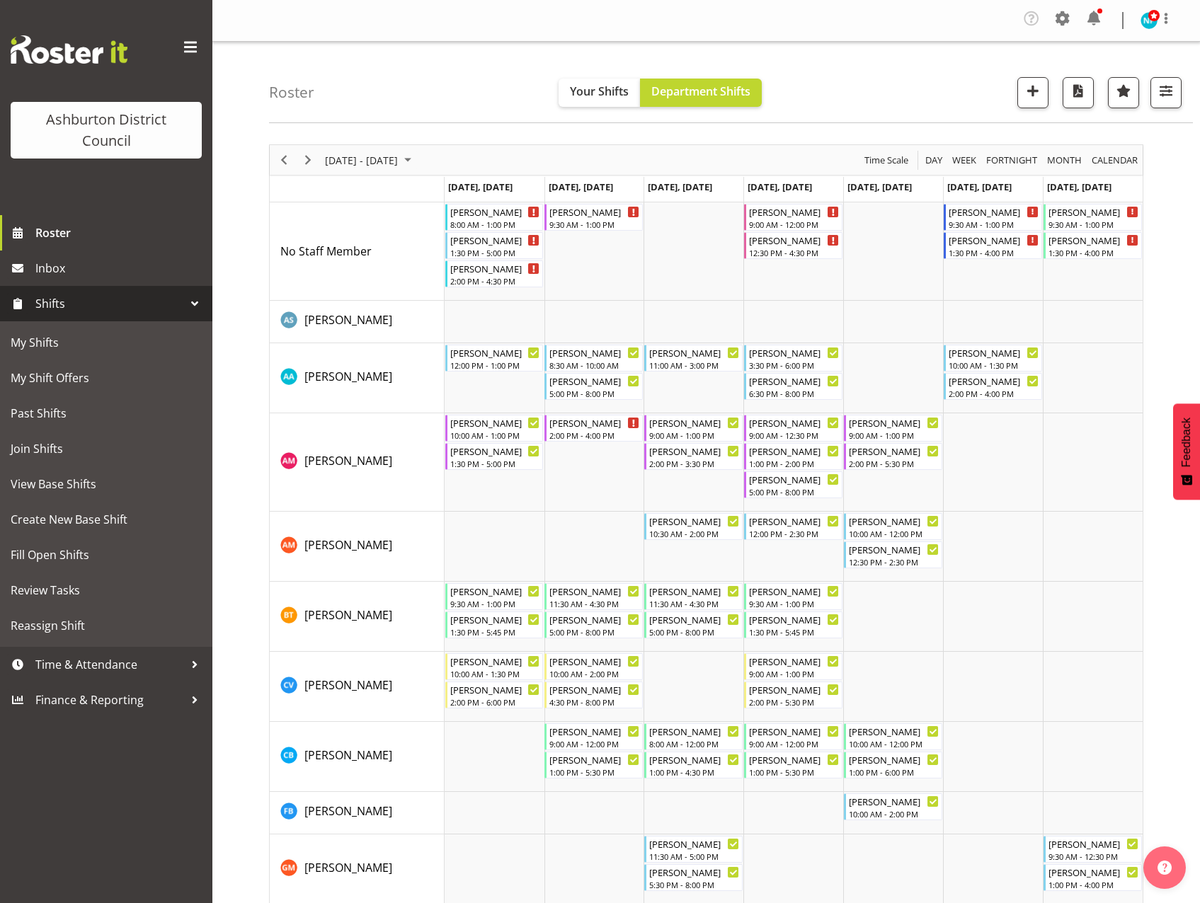
click at [57, 298] on span "Shifts" at bounding box center [109, 303] width 149 height 21
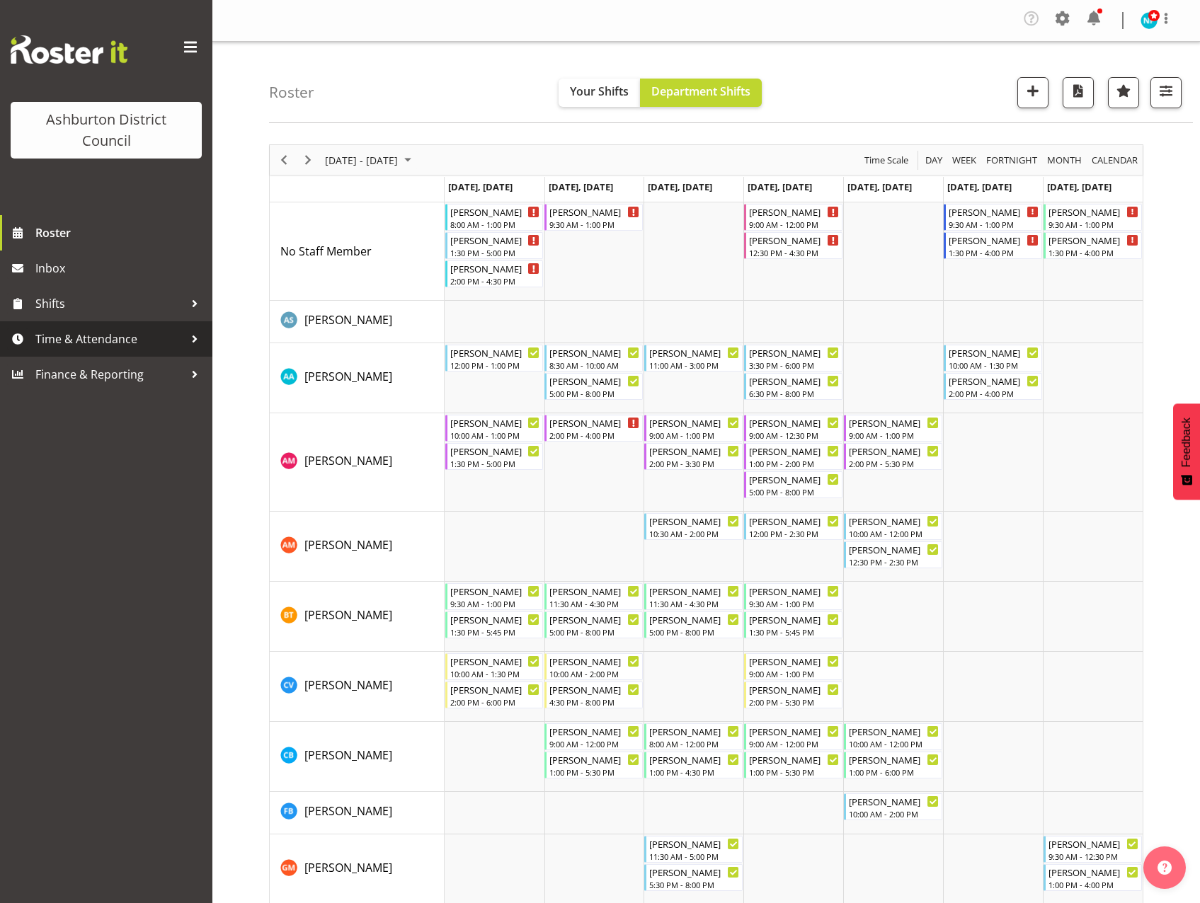
click at [61, 340] on span "Time & Attendance" at bounding box center [109, 339] width 149 height 21
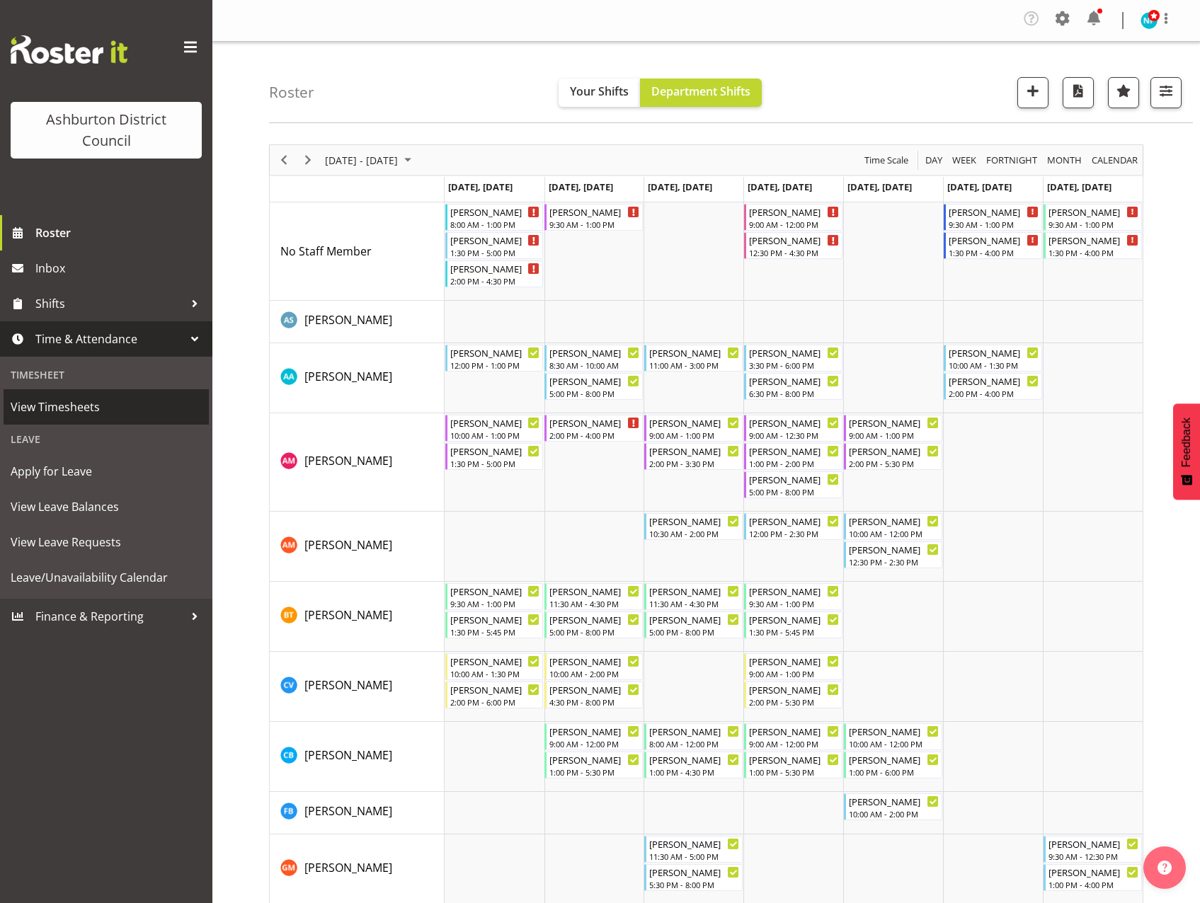
click at [64, 396] on span "View Timesheets" at bounding box center [106, 406] width 191 height 21
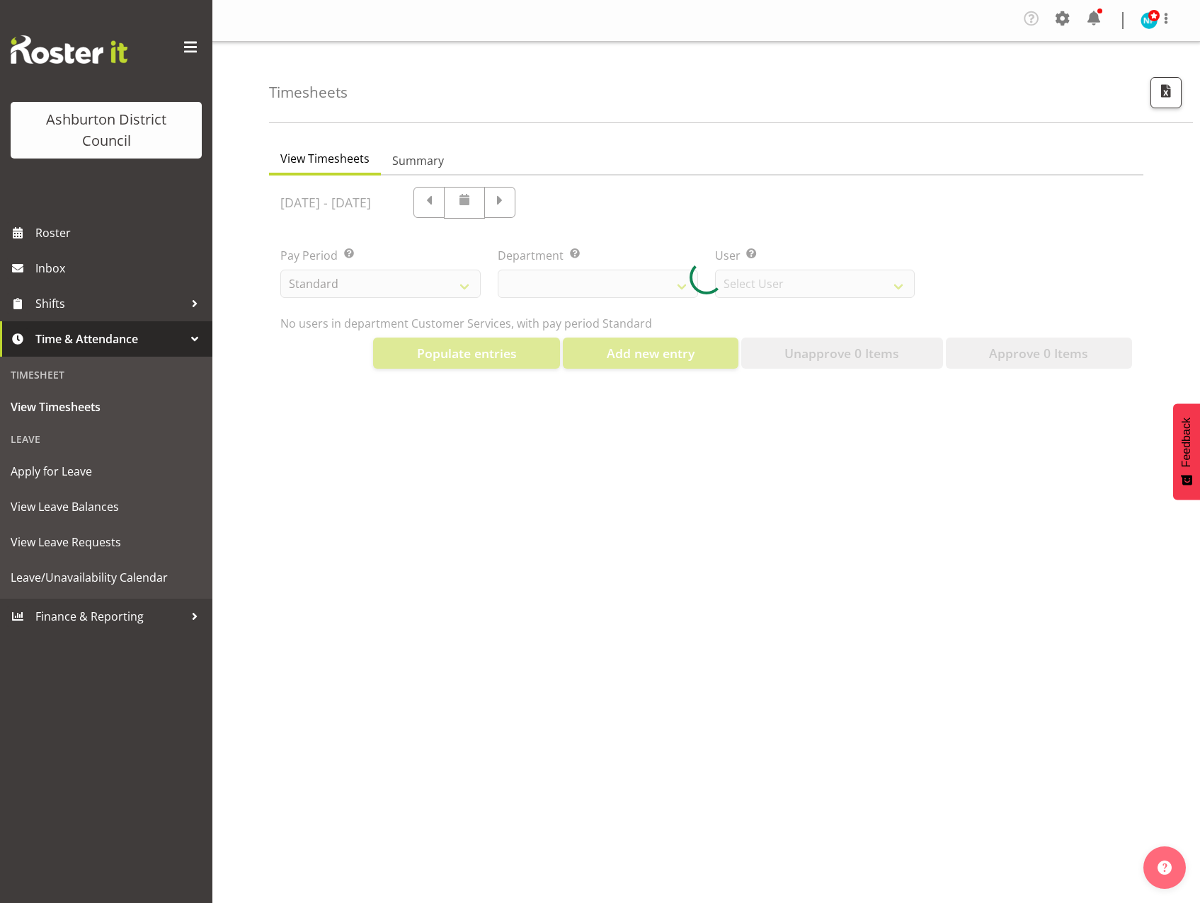
select select "82"
select select "432"
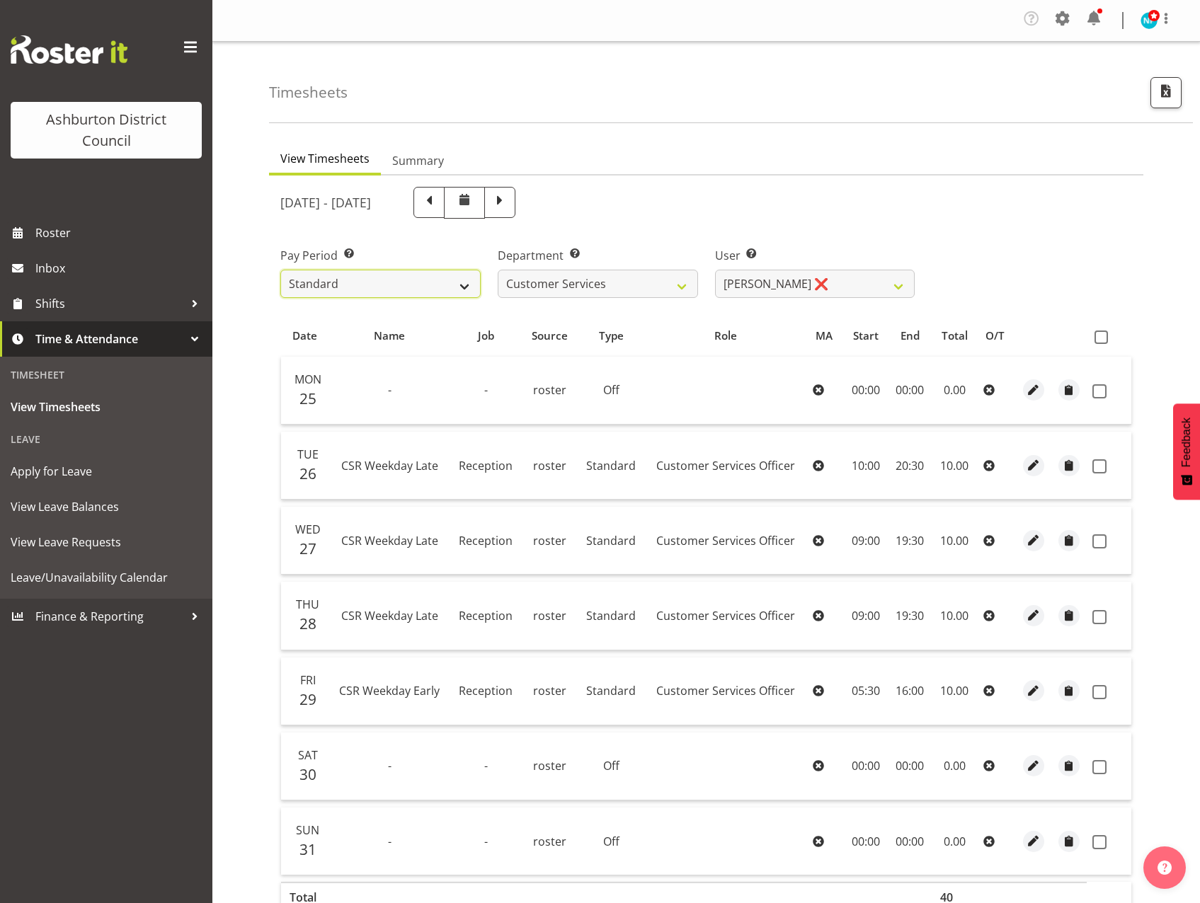
click at [467, 289] on select "Standard Library Excluded AAGM" at bounding box center [380, 284] width 200 height 28
select select "164"
click at [280, 270] on select "Standard Library Excluded AAGM" at bounding box center [380, 284] width 200 height 28
select select
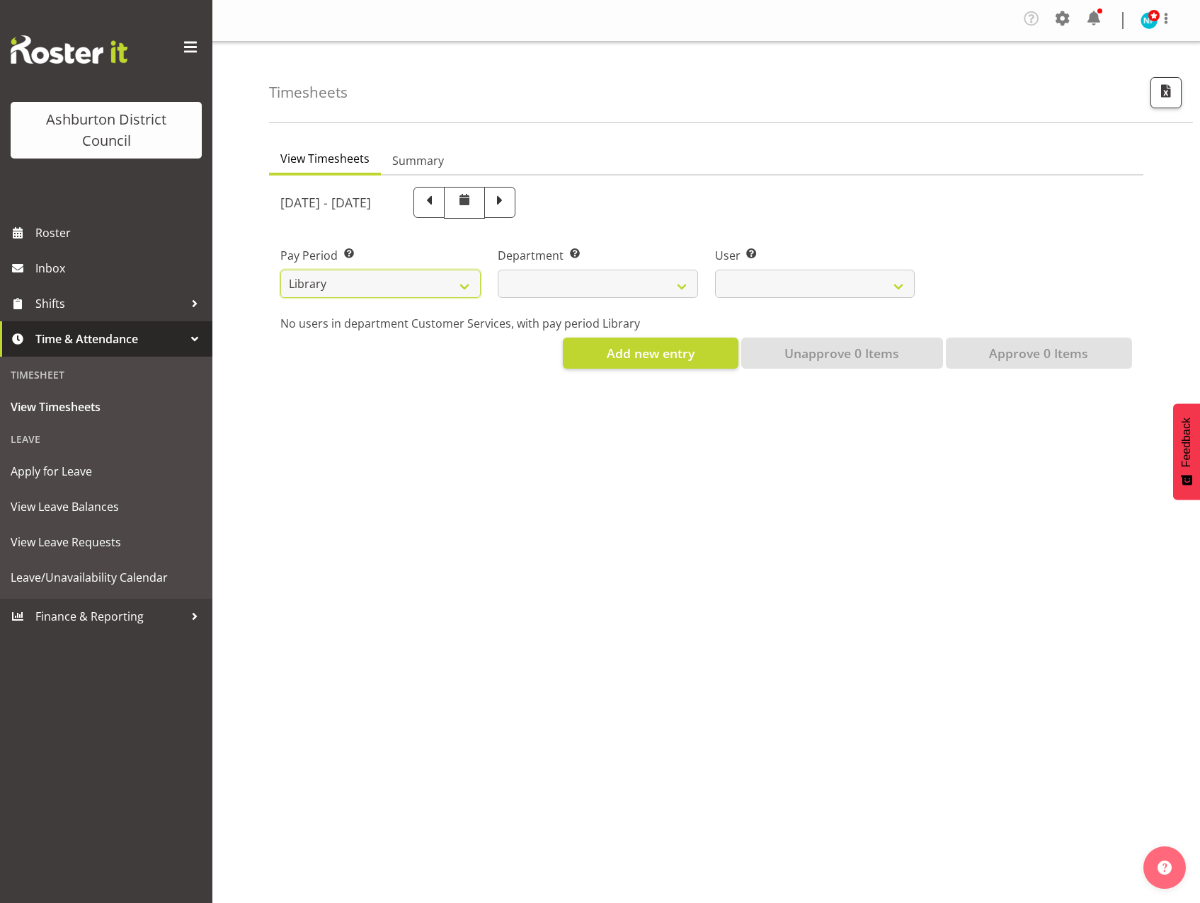
select select
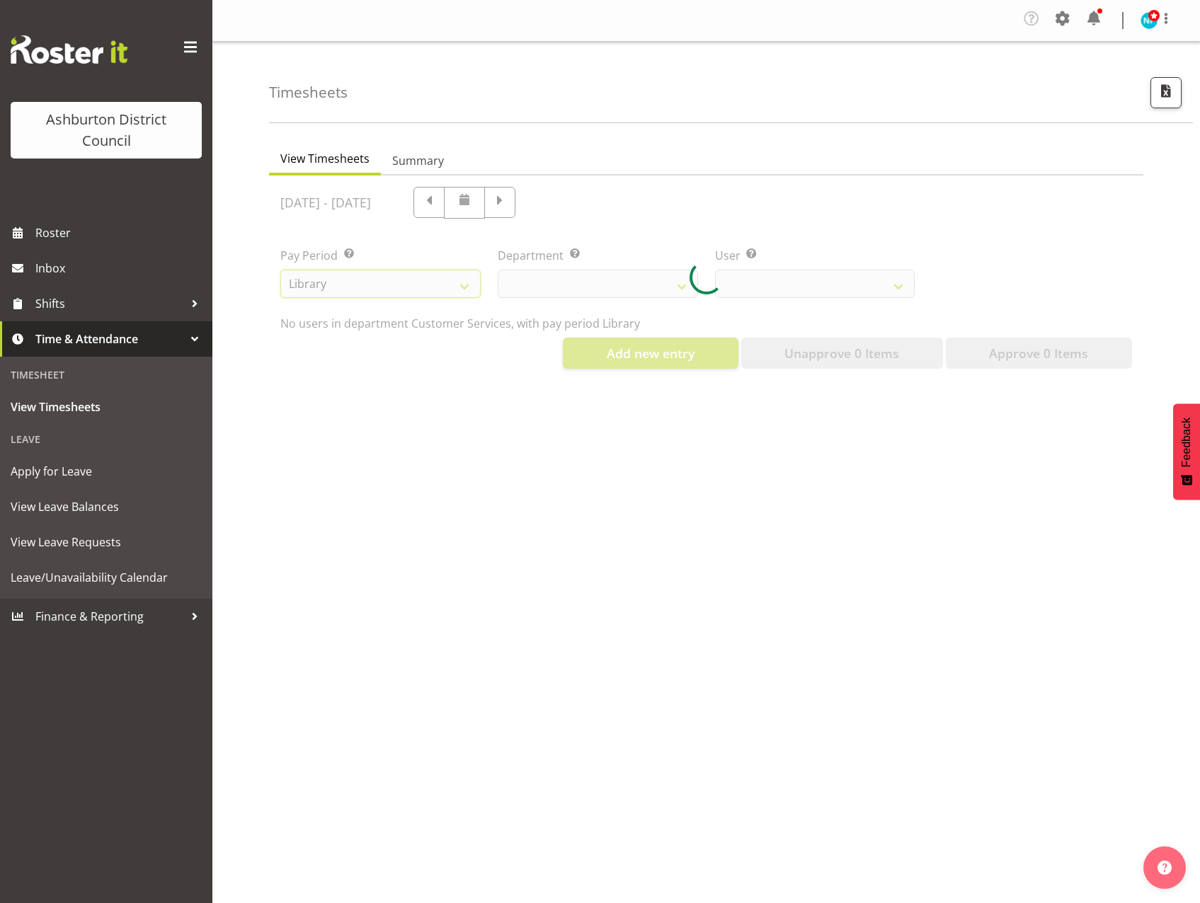
select select
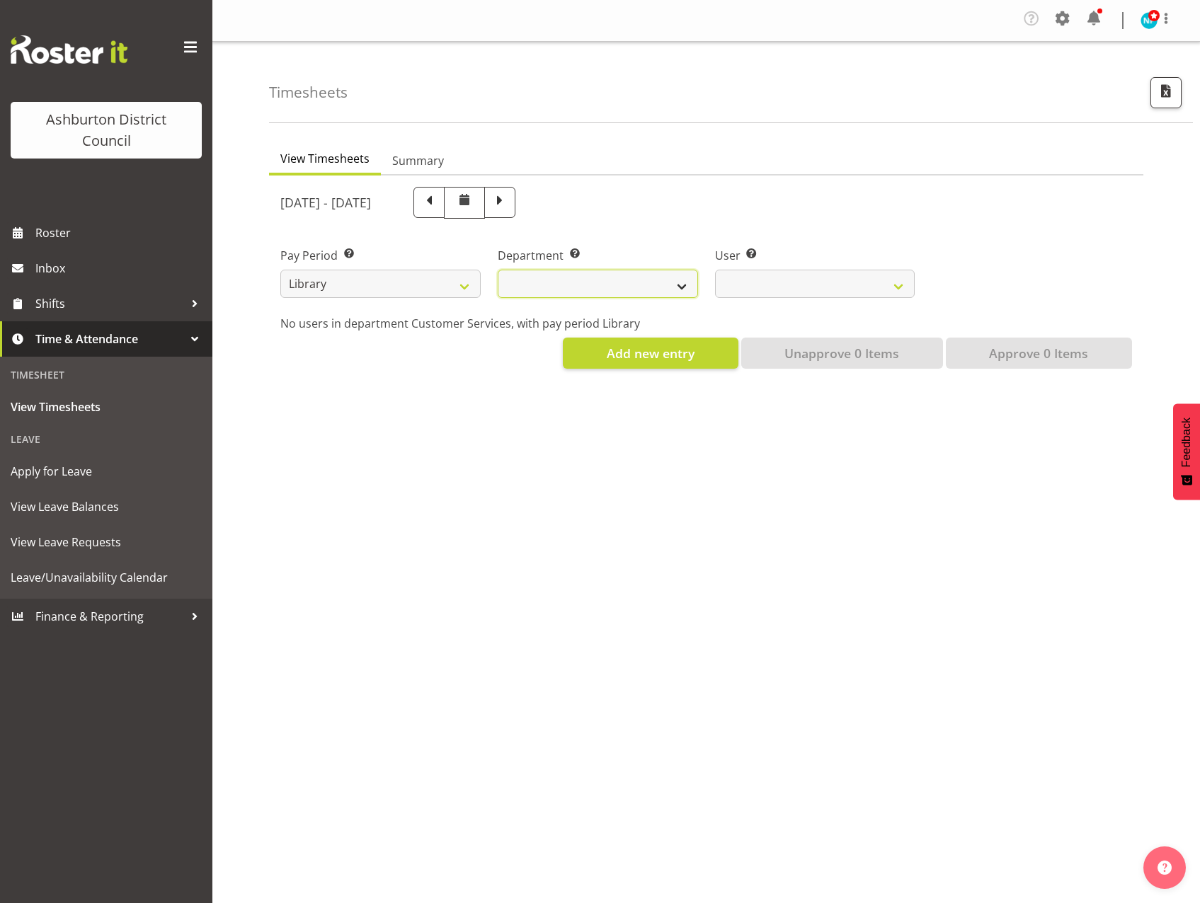
click at [691, 286] on select "Library" at bounding box center [598, 284] width 200 height 28
select select "824"
click at [498, 270] on select "Library" at bounding box center [598, 284] width 200 height 28
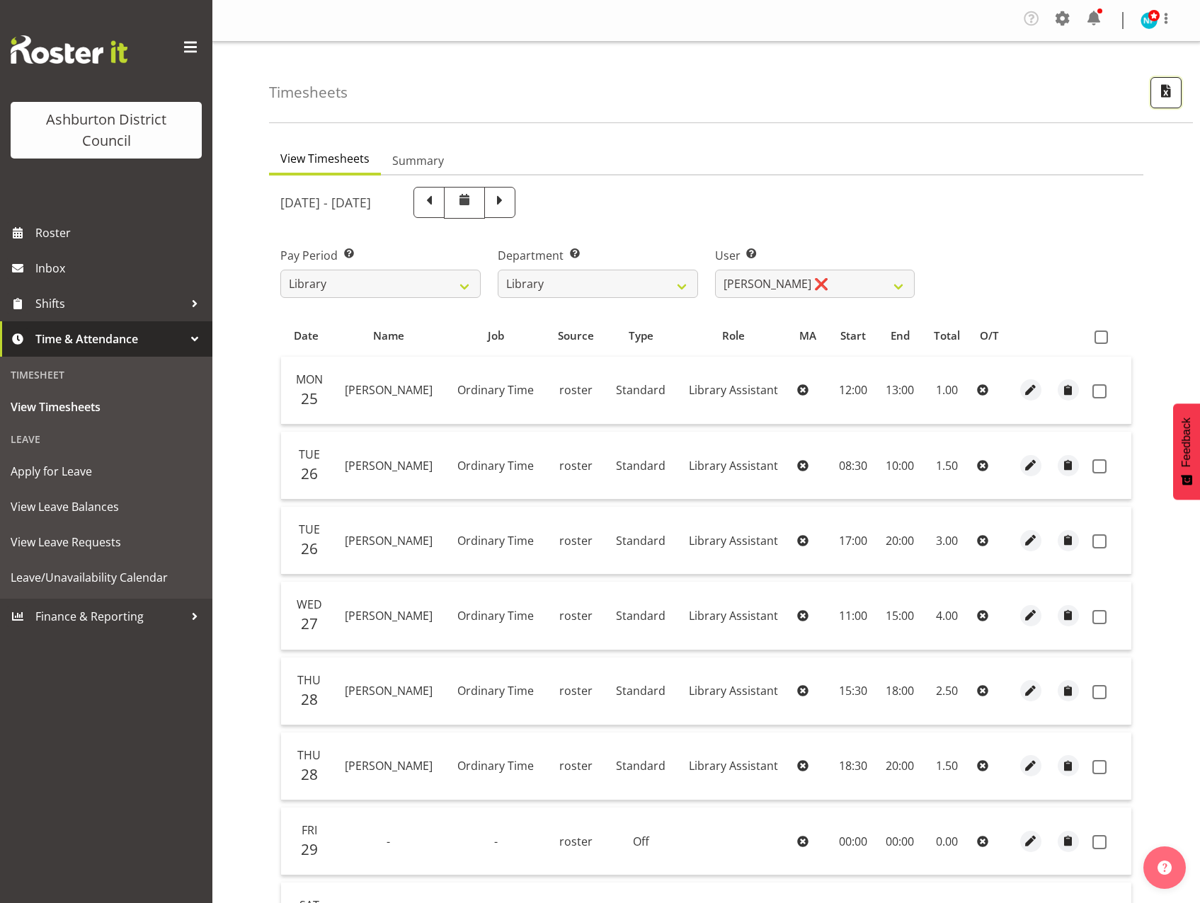
click at [1165, 84] on span "button" at bounding box center [1166, 90] width 18 height 18
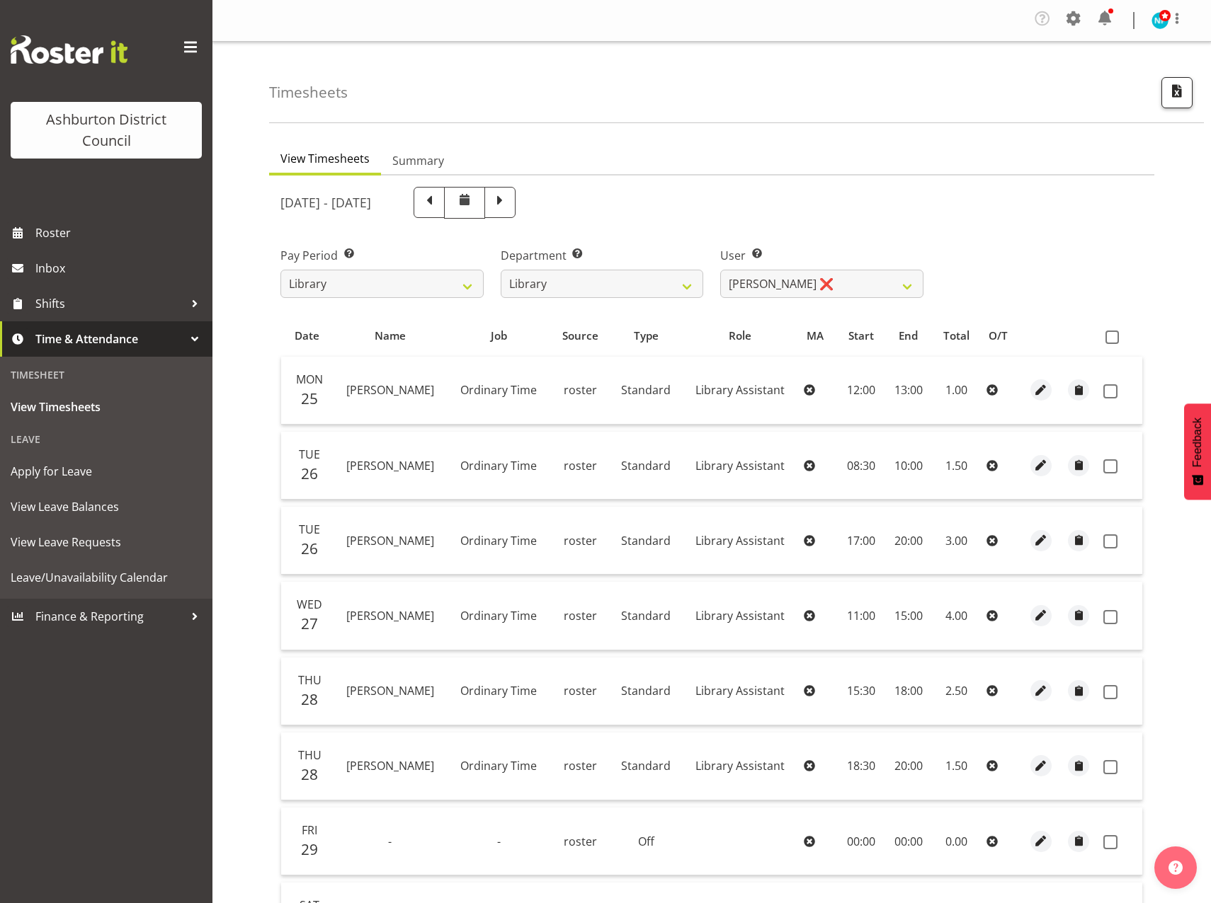
select select "164"
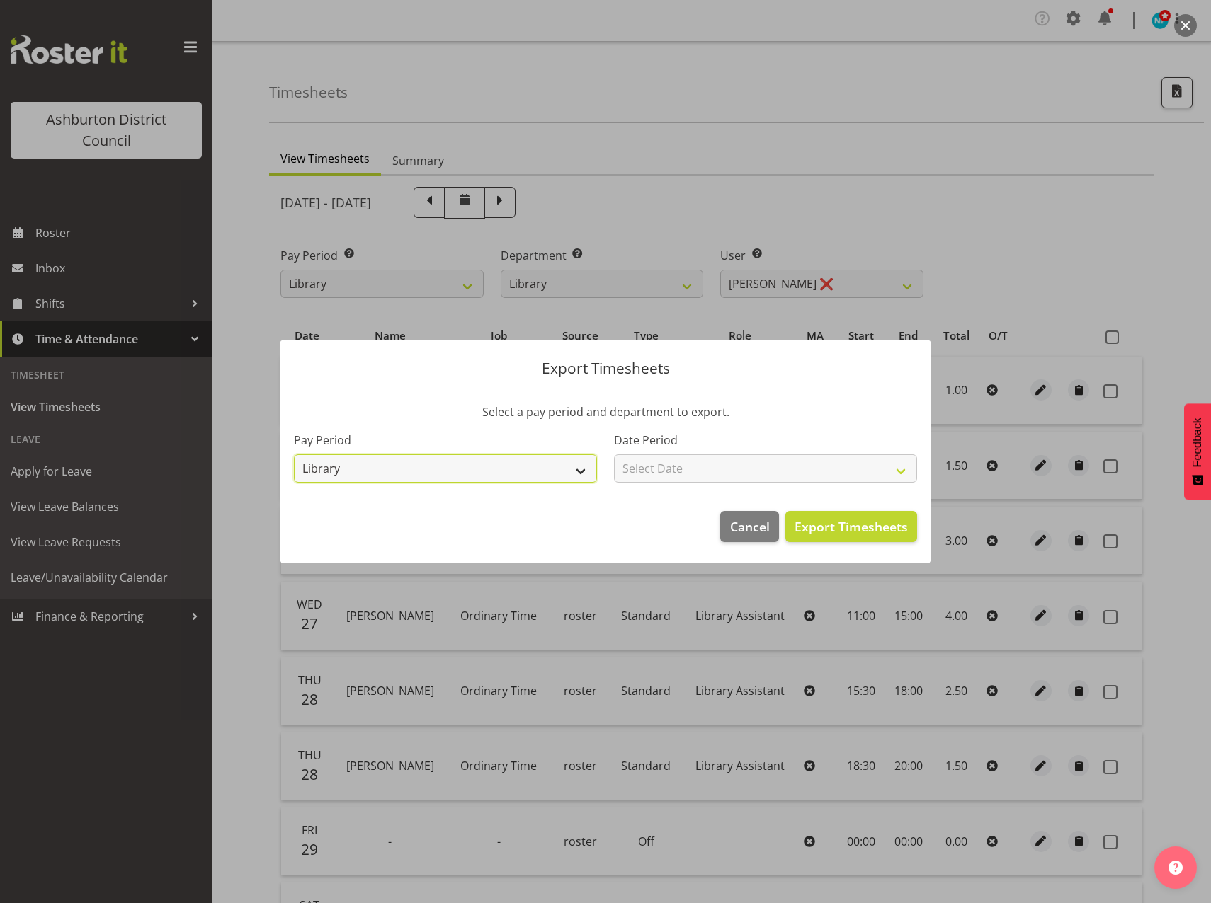
click at [577, 463] on select "Standard Library Excluded AAGM" at bounding box center [445, 469] width 303 height 28
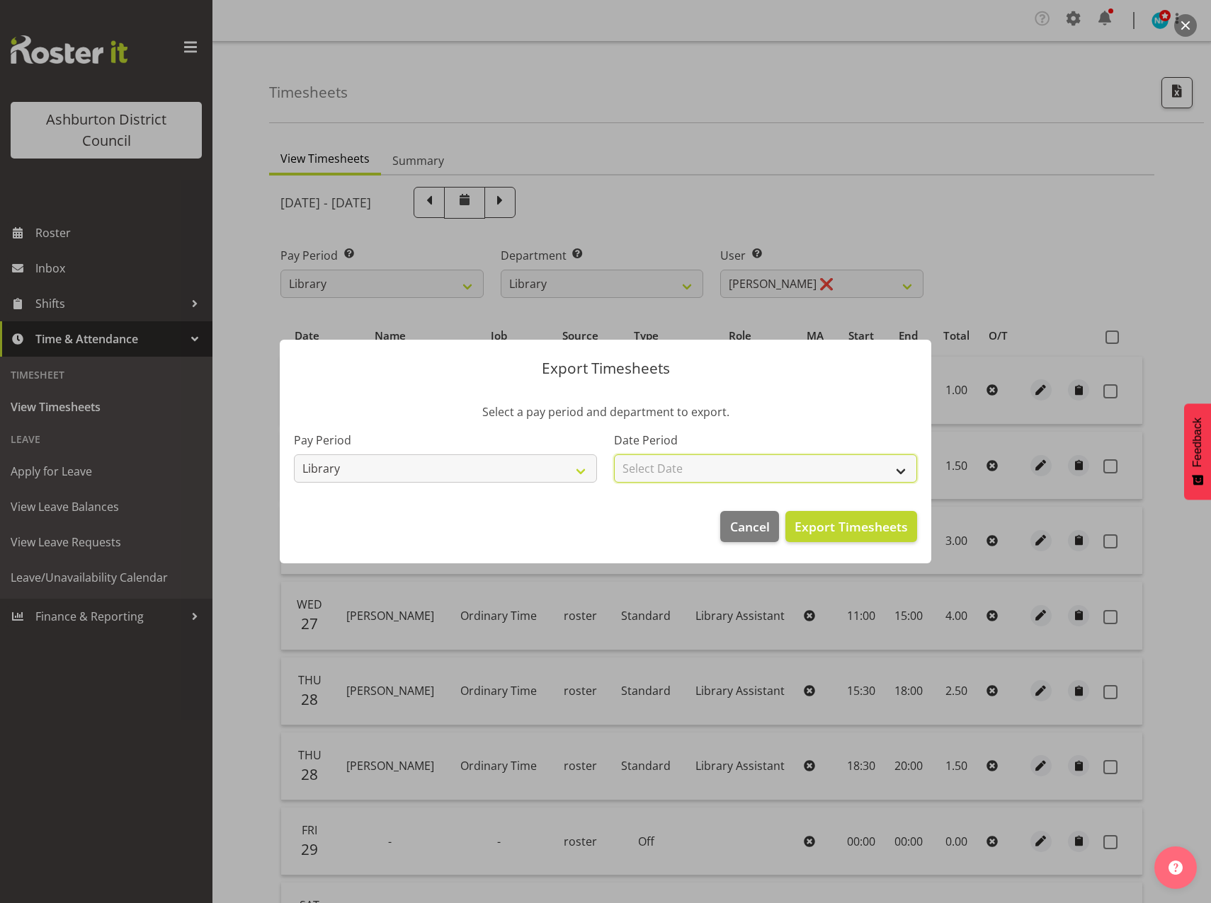
click at [893, 472] on select "Select Date Fortnight starting 01/09/2025 Fortnight starting 18/08/2025 Fortnig…" at bounding box center [765, 469] width 303 height 28
select select "2025-08-18"
click at [614, 455] on select "Select Date Fortnight starting 01/09/2025 Fortnight starting 18/08/2025 Fortnig…" at bounding box center [765, 469] width 303 height 28
click at [871, 527] on span "Export Timesheets" at bounding box center [850, 527] width 113 height 18
click at [739, 529] on span "Cancel" at bounding box center [750, 527] width 40 height 18
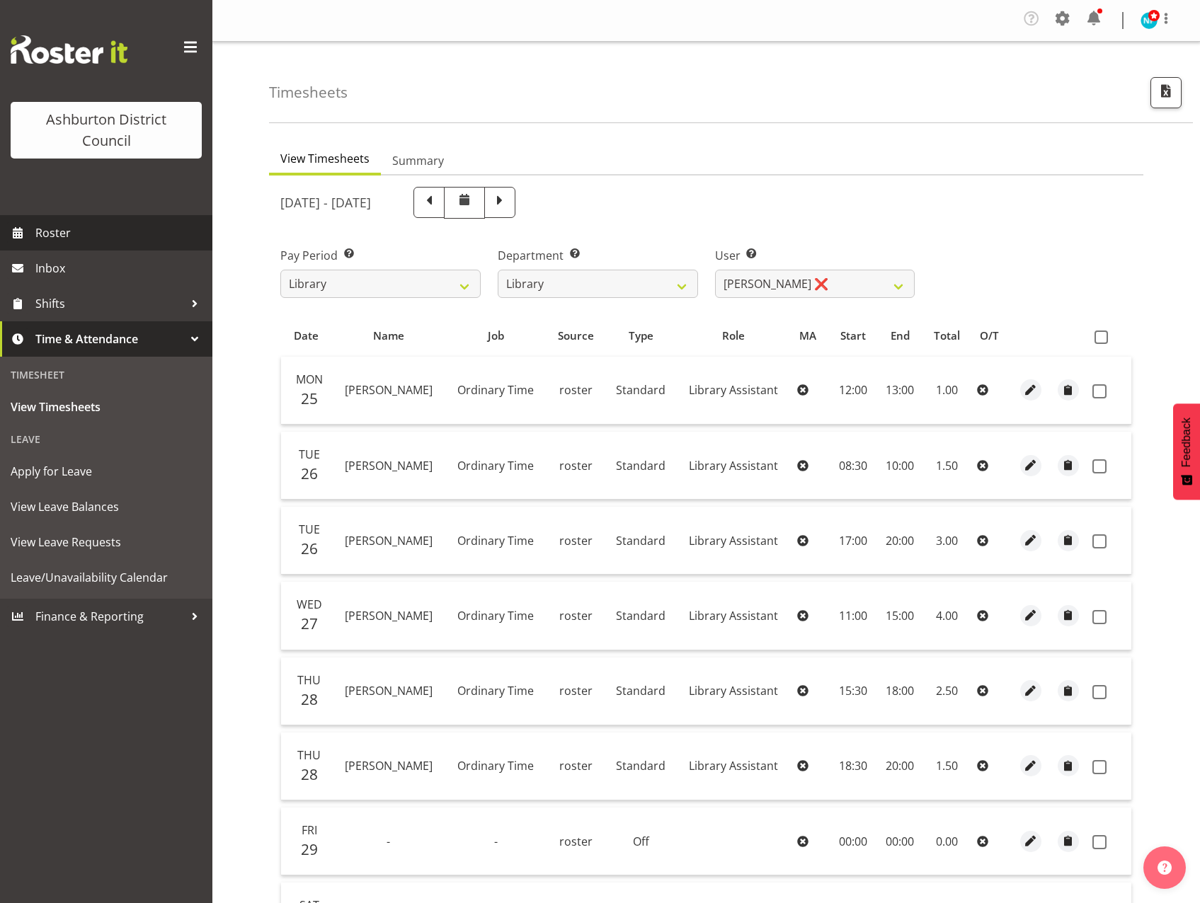
click at [69, 234] on span "Roster" at bounding box center [120, 232] width 170 height 21
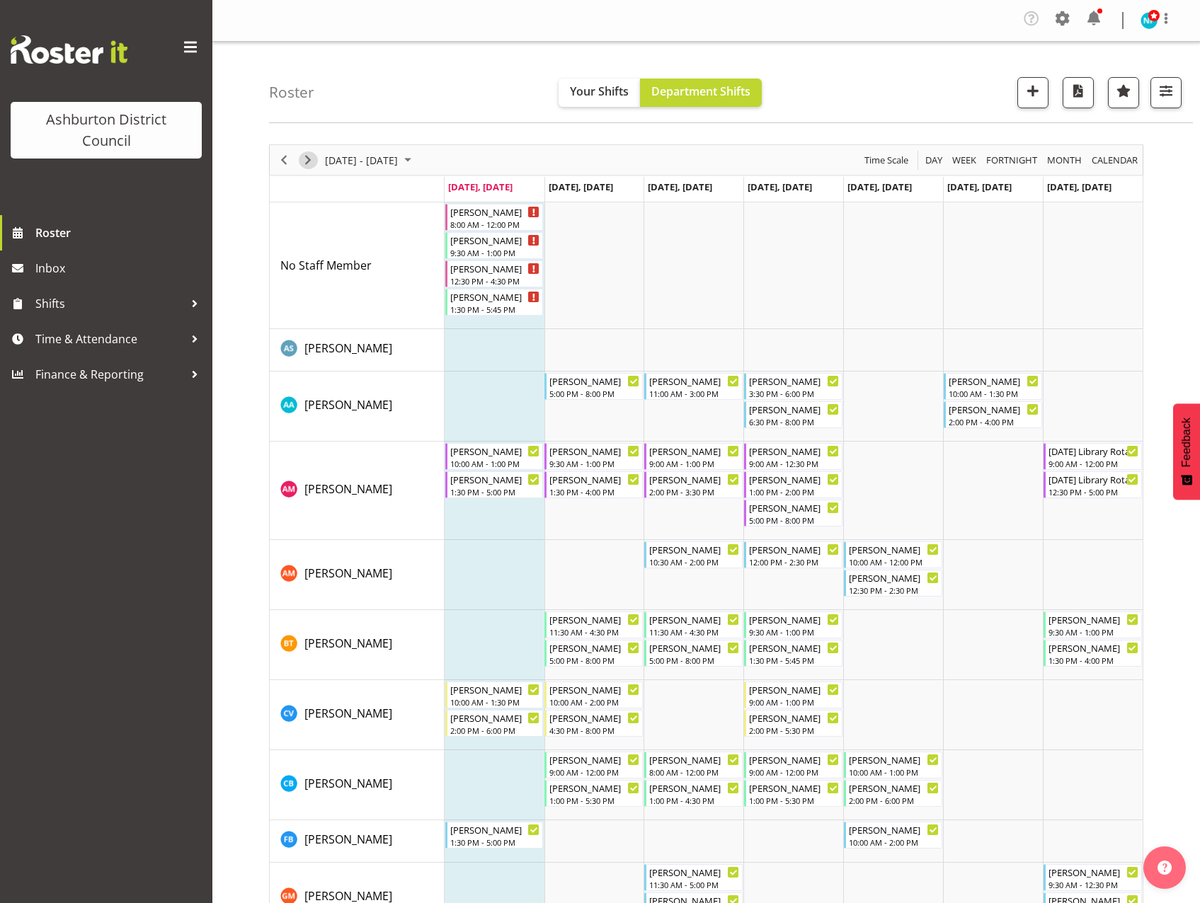
click at [307, 161] on span "Next" at bounding box center [307, 161] width 17 height 18
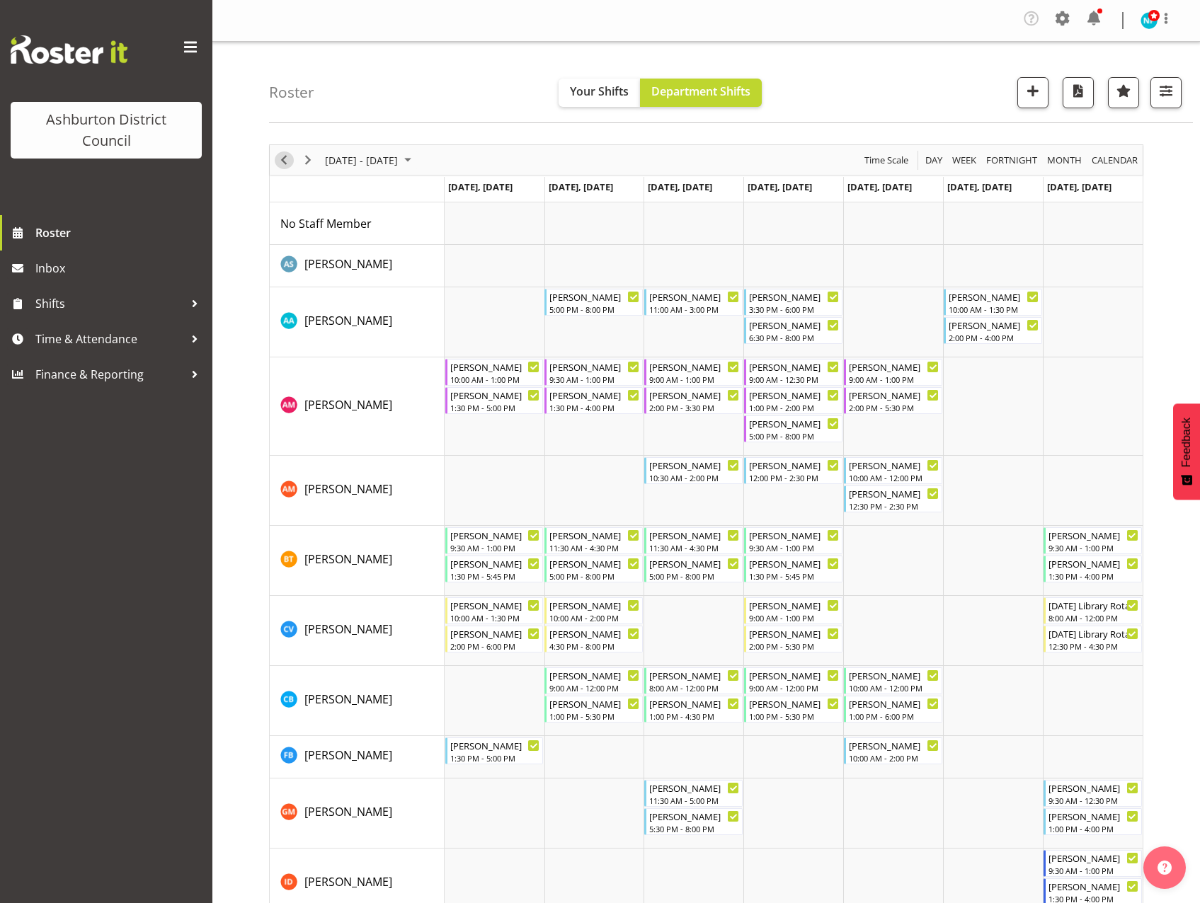
click at [276, 159] on span "Previous" at bounding box center [283, 161] width 17 height 18
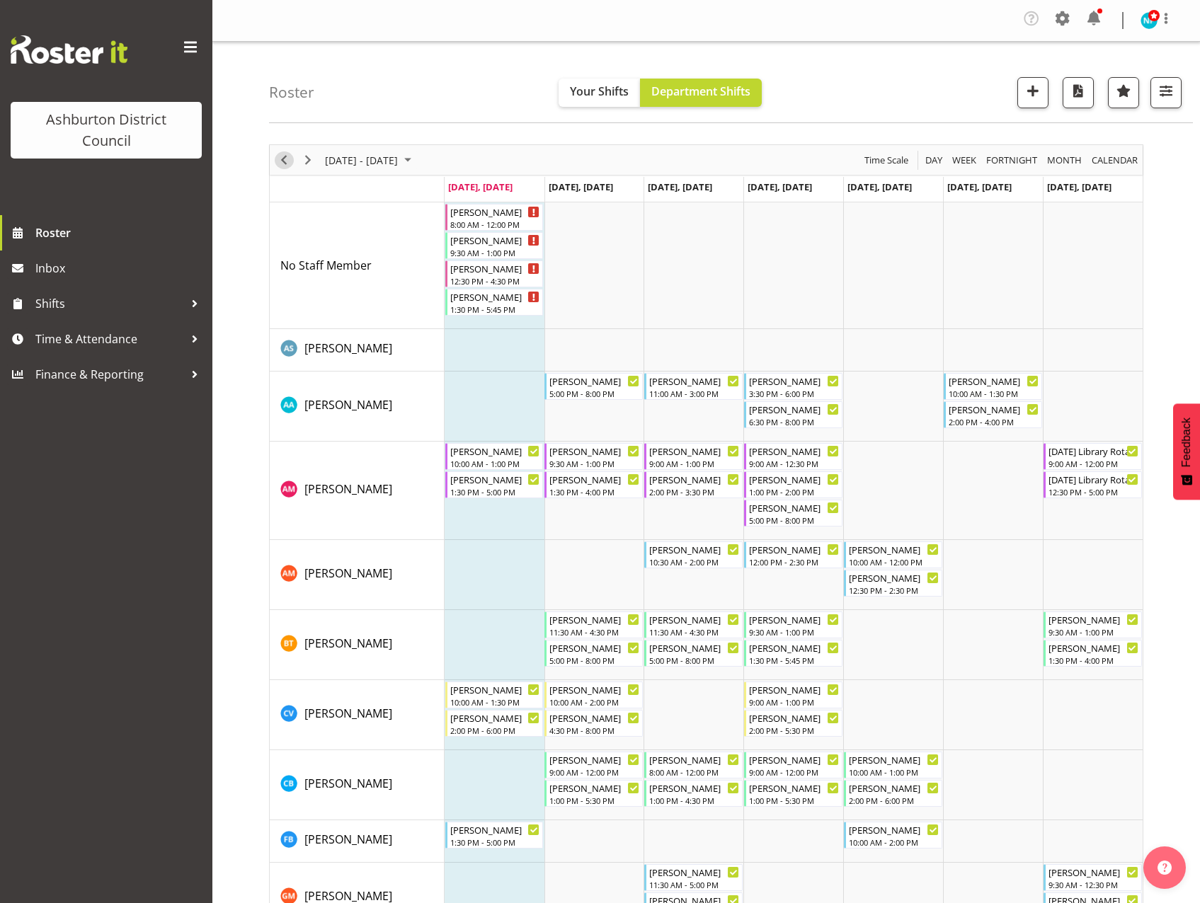
click at [282, 164] on span "Previous" at bounding box center [283, 161] width 17 height 18
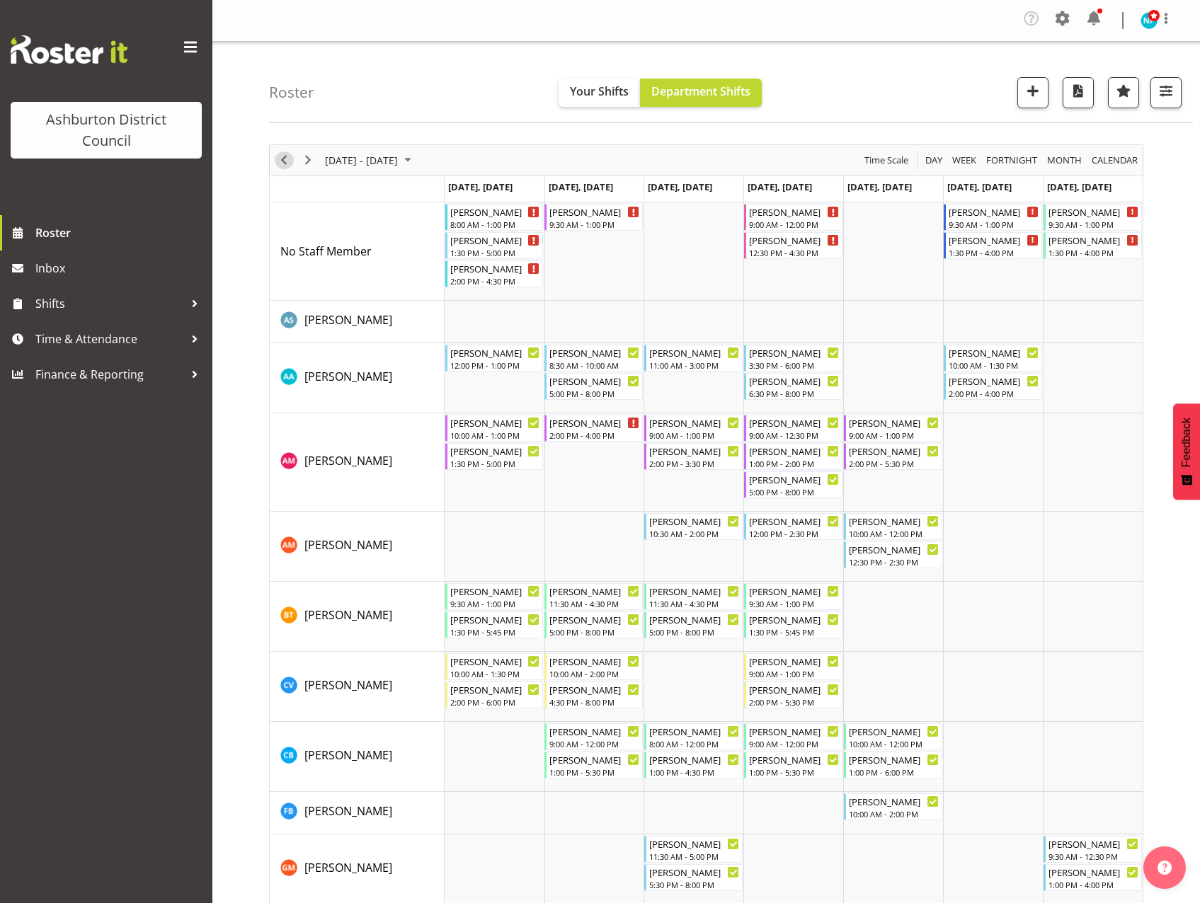
click at [285, 163] on span "Previous" at bounding box center [283, 161] width 17 height 18
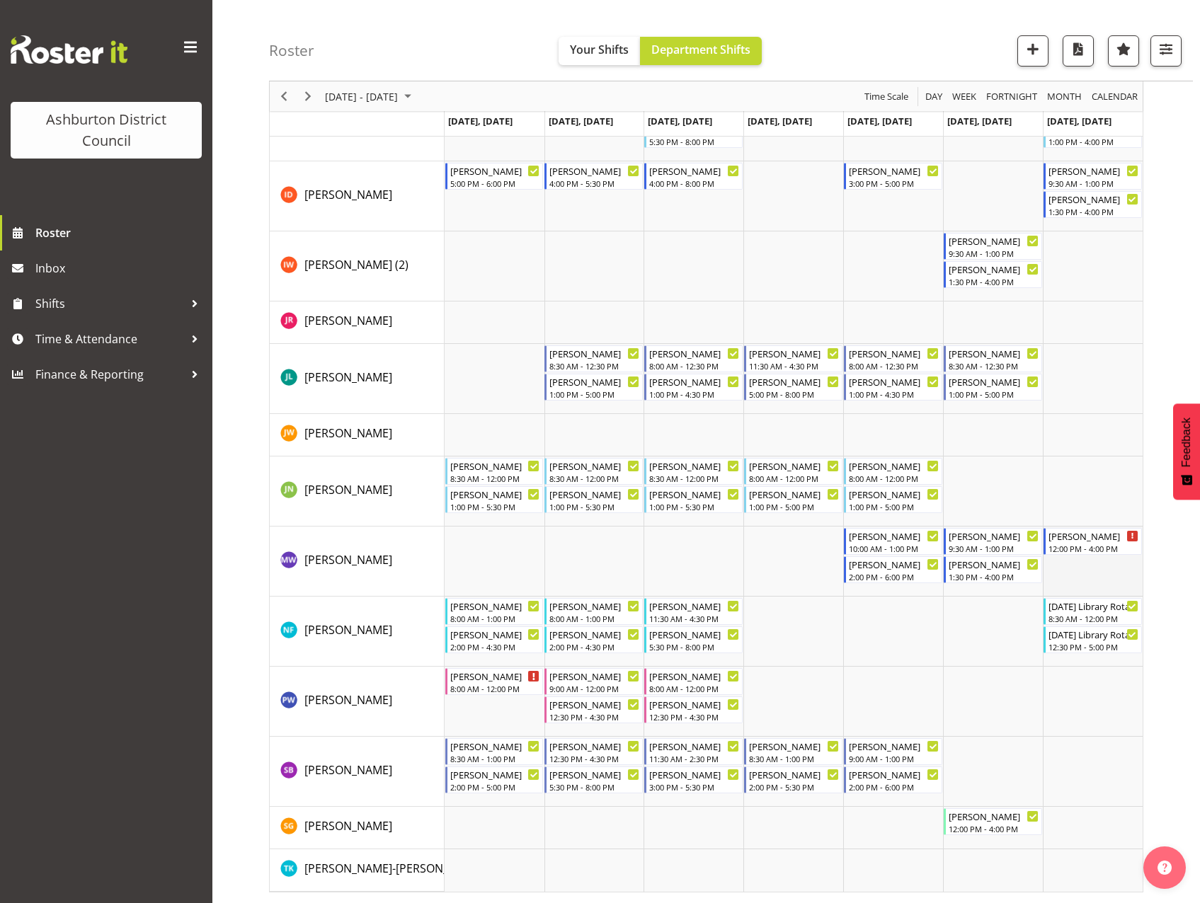
scroll to position [729, 0]
